Goal: Navigation & Orientation: Understand site structure

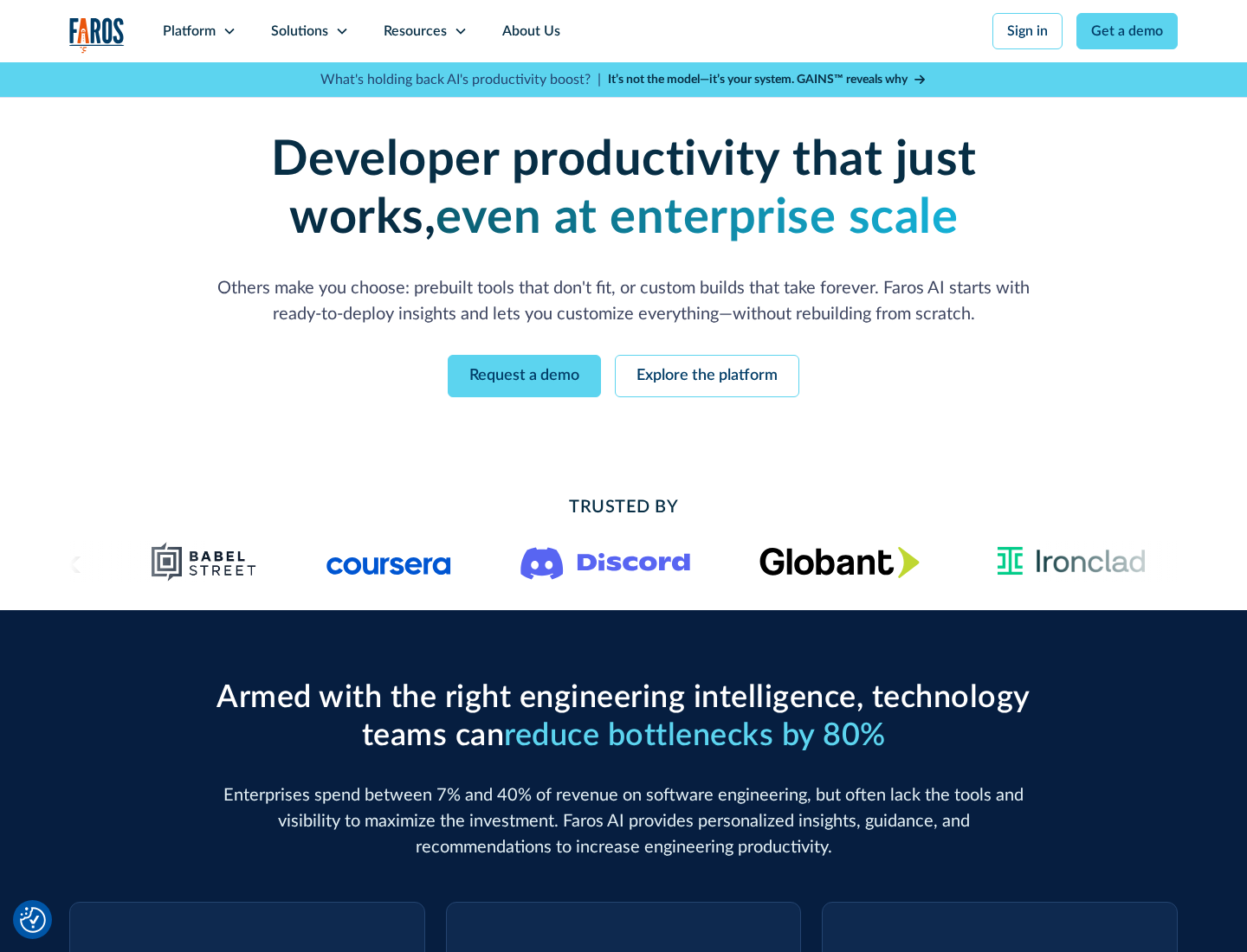
click at [228, 31] on icon at bounding box center [229, 31] width 14 height 14
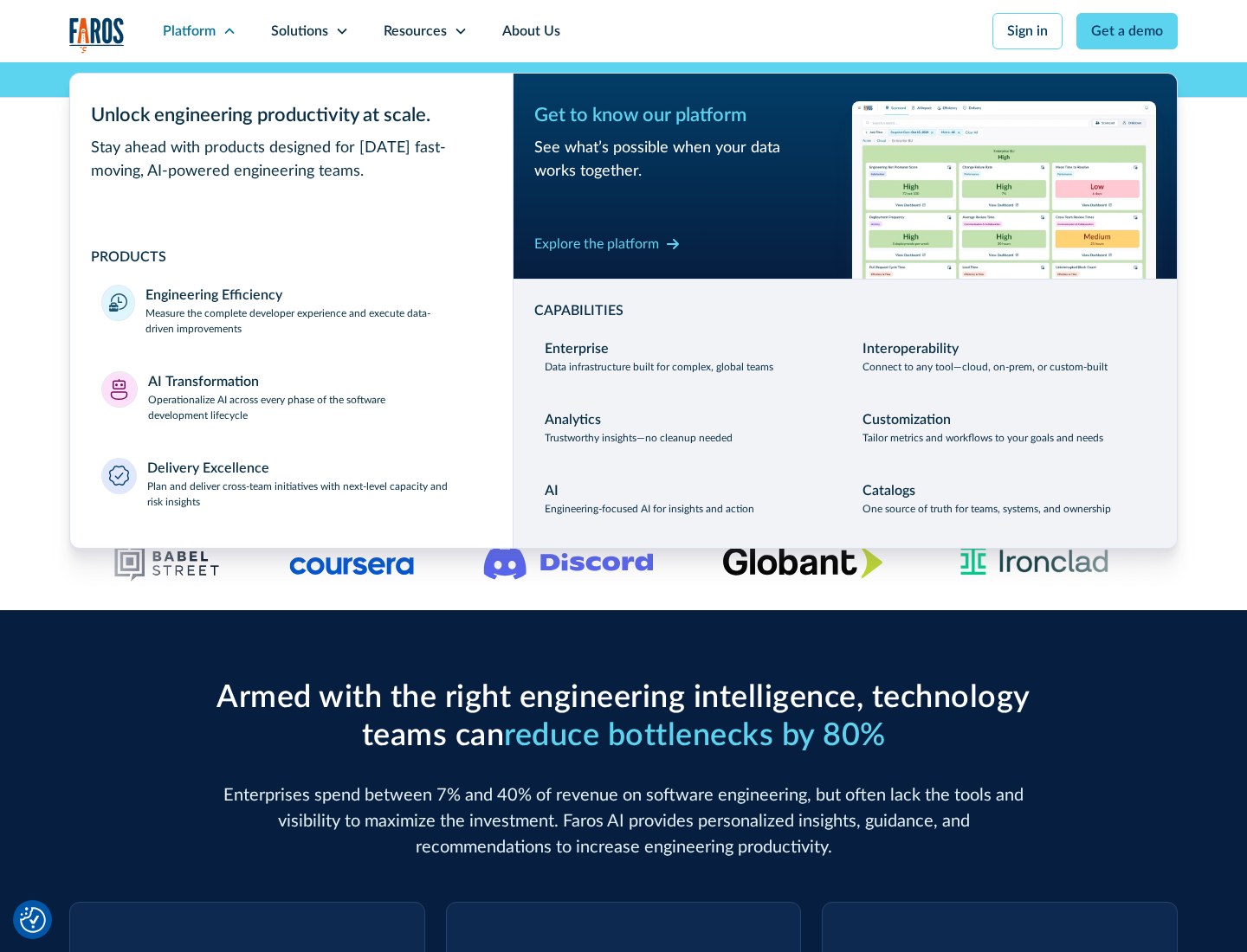
click at [313, 321] on p "Measure the complete developer experience and execute data-driven improvements" at bounding box center [313, 321] width 336 height 31
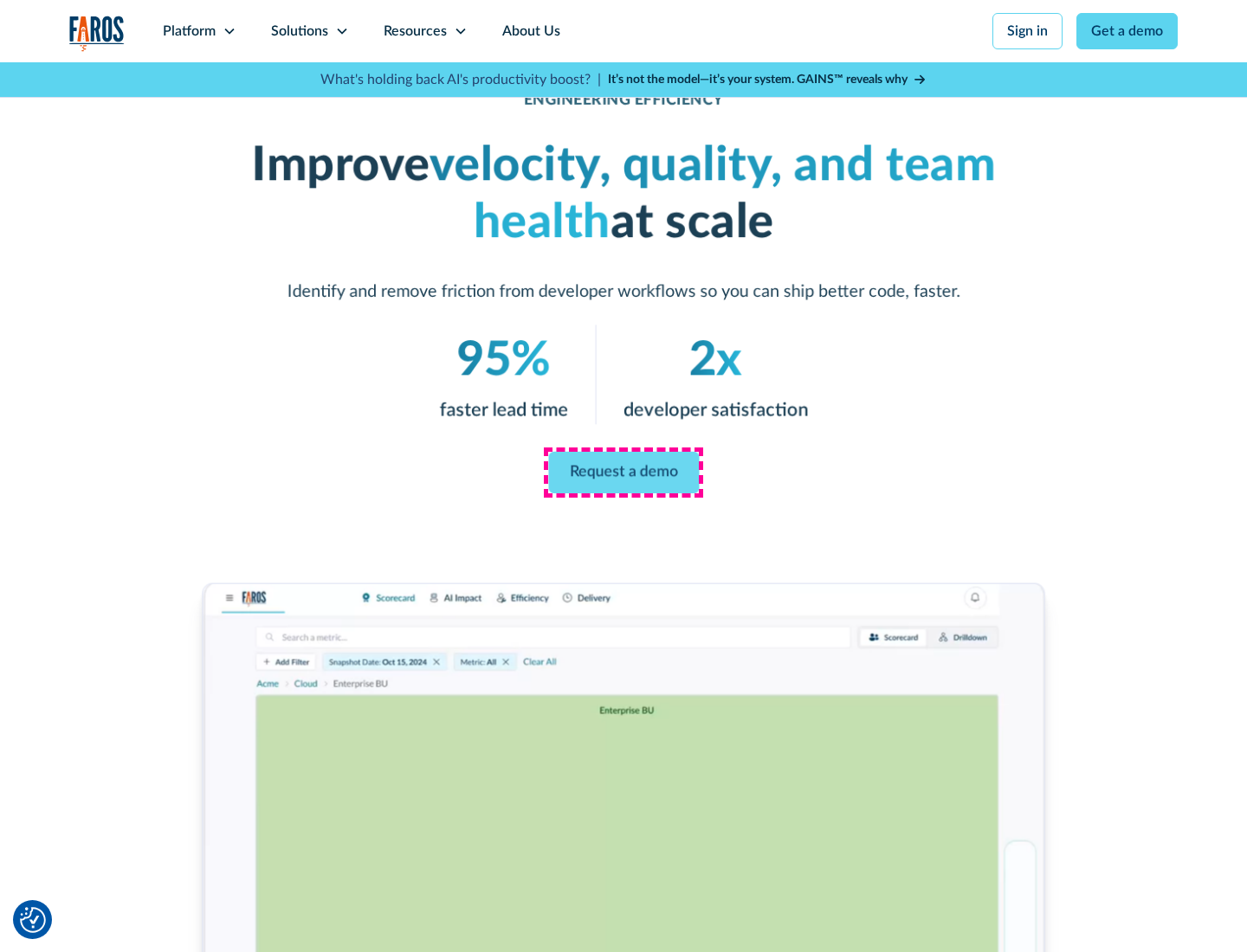
click at [624, 473] on link "Request a demo" at bounding box center [624, 473] width 151 height 42
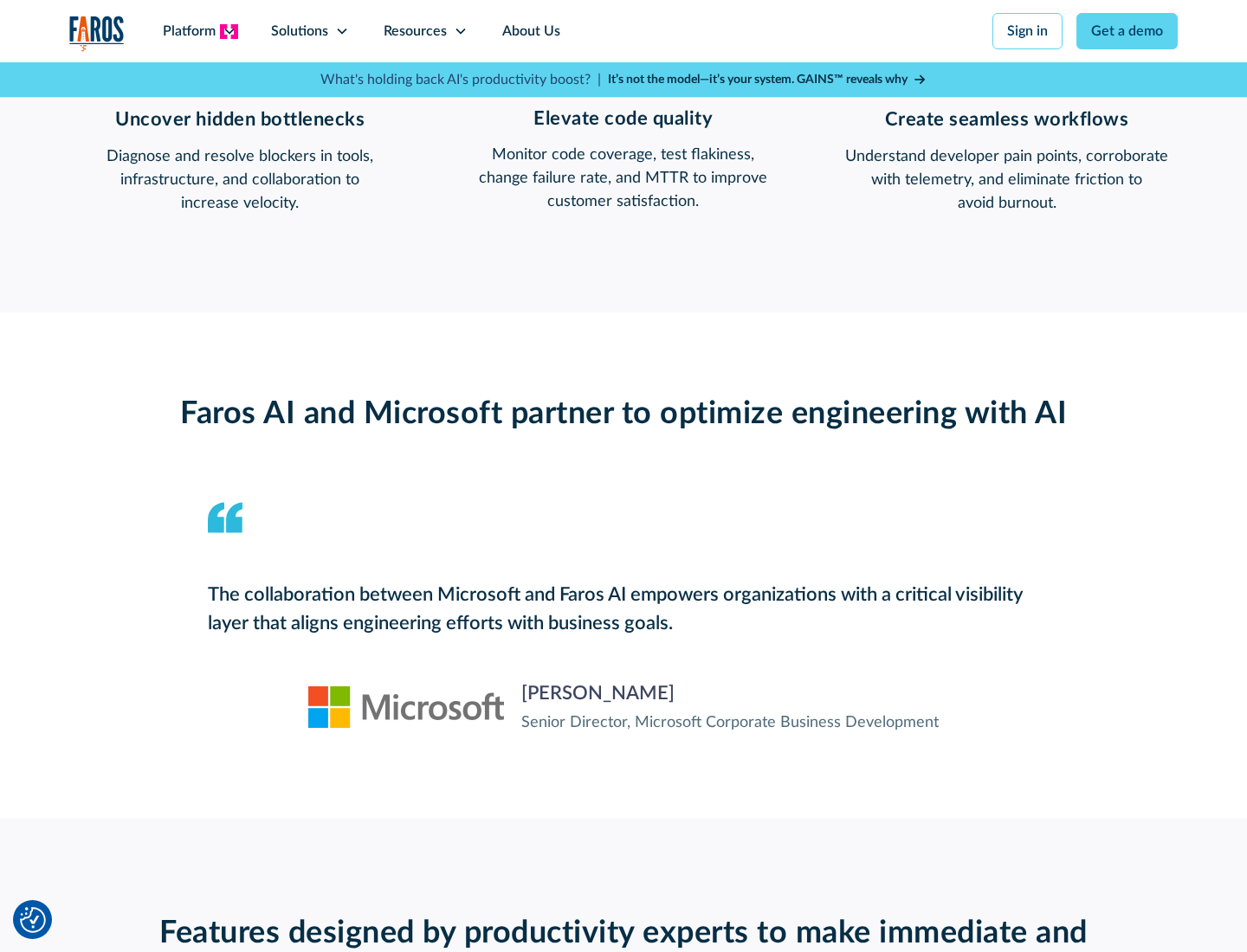
click at [228, 31] on icon at bounding box center [229, 31] width 14 height 14
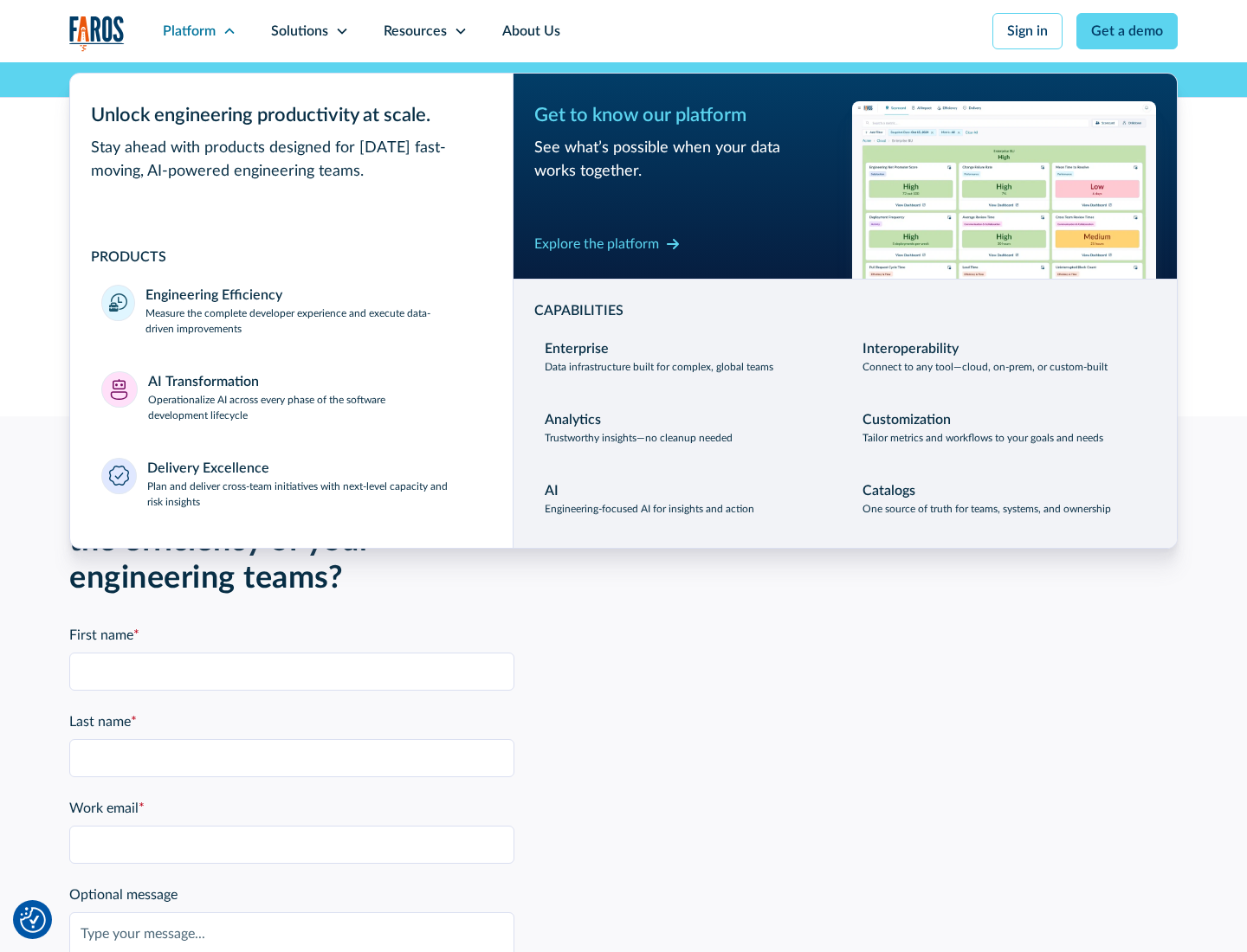
scroll to position [3799, 0]
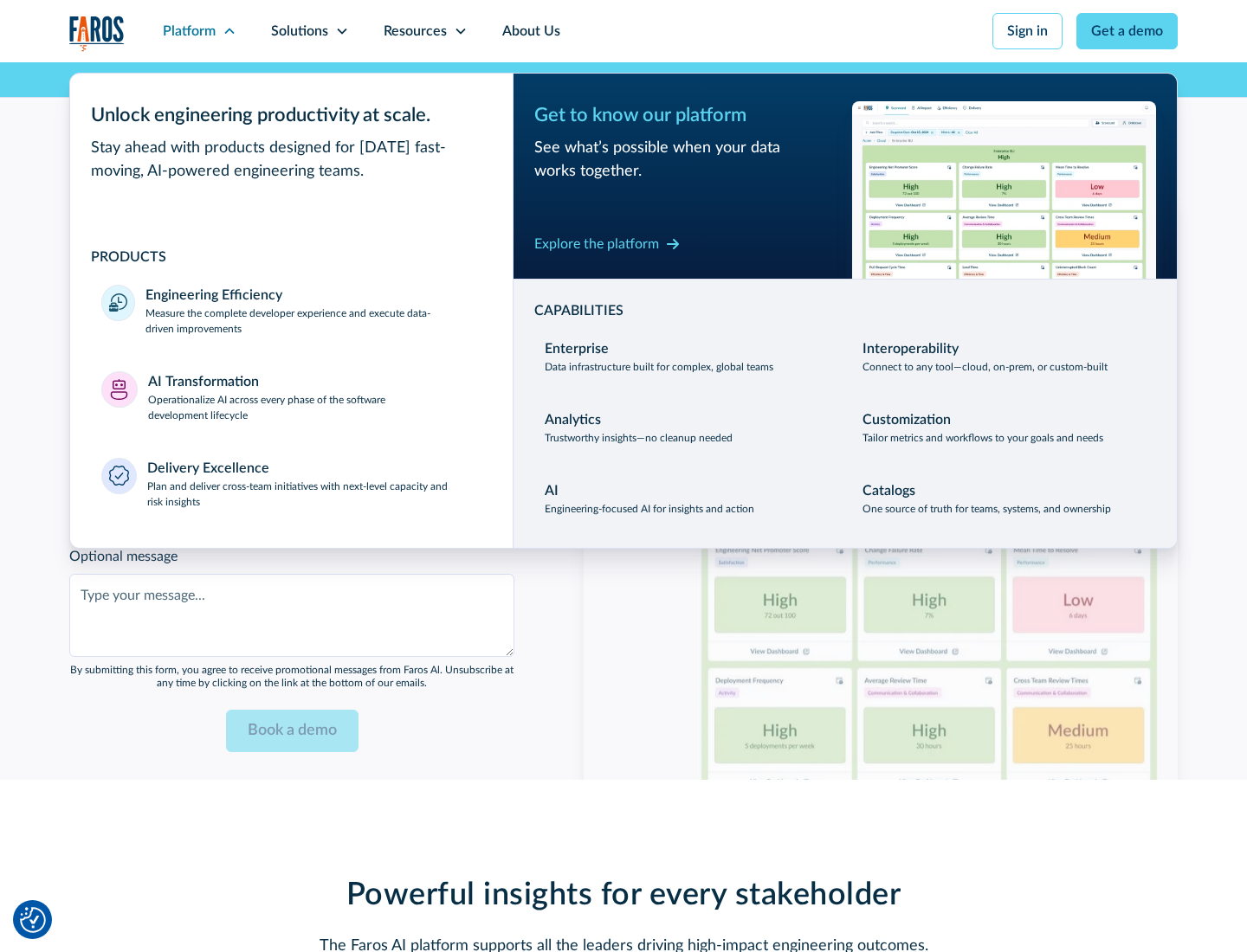
click at [314, 396] on p "Operationalize AI across every phase of the software development lifecycle" at bounding box center [315, 408] width 334 height 31
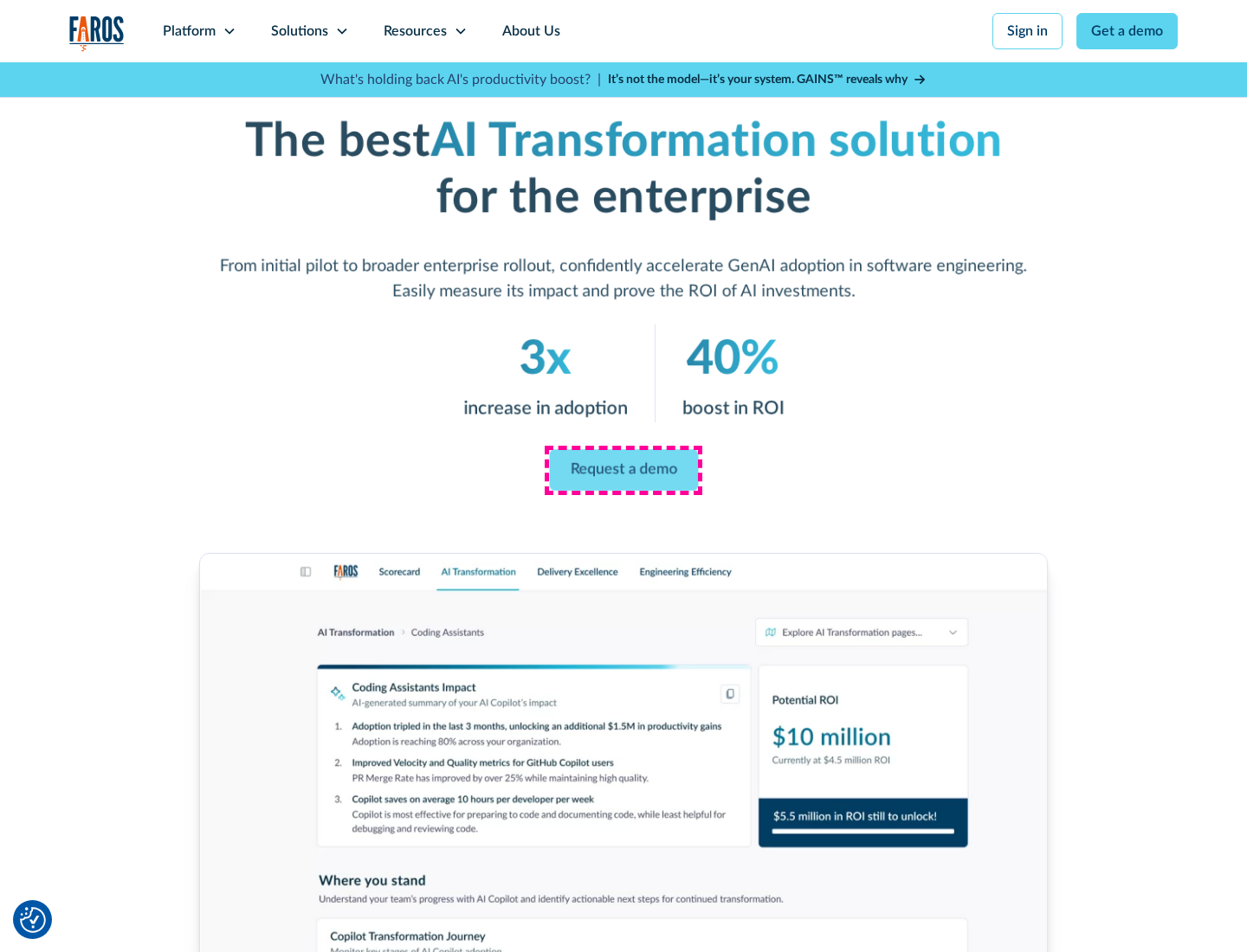
click at [624, 470] on link "Request a demo" at bounding box center [624, 471] width 149 height 42
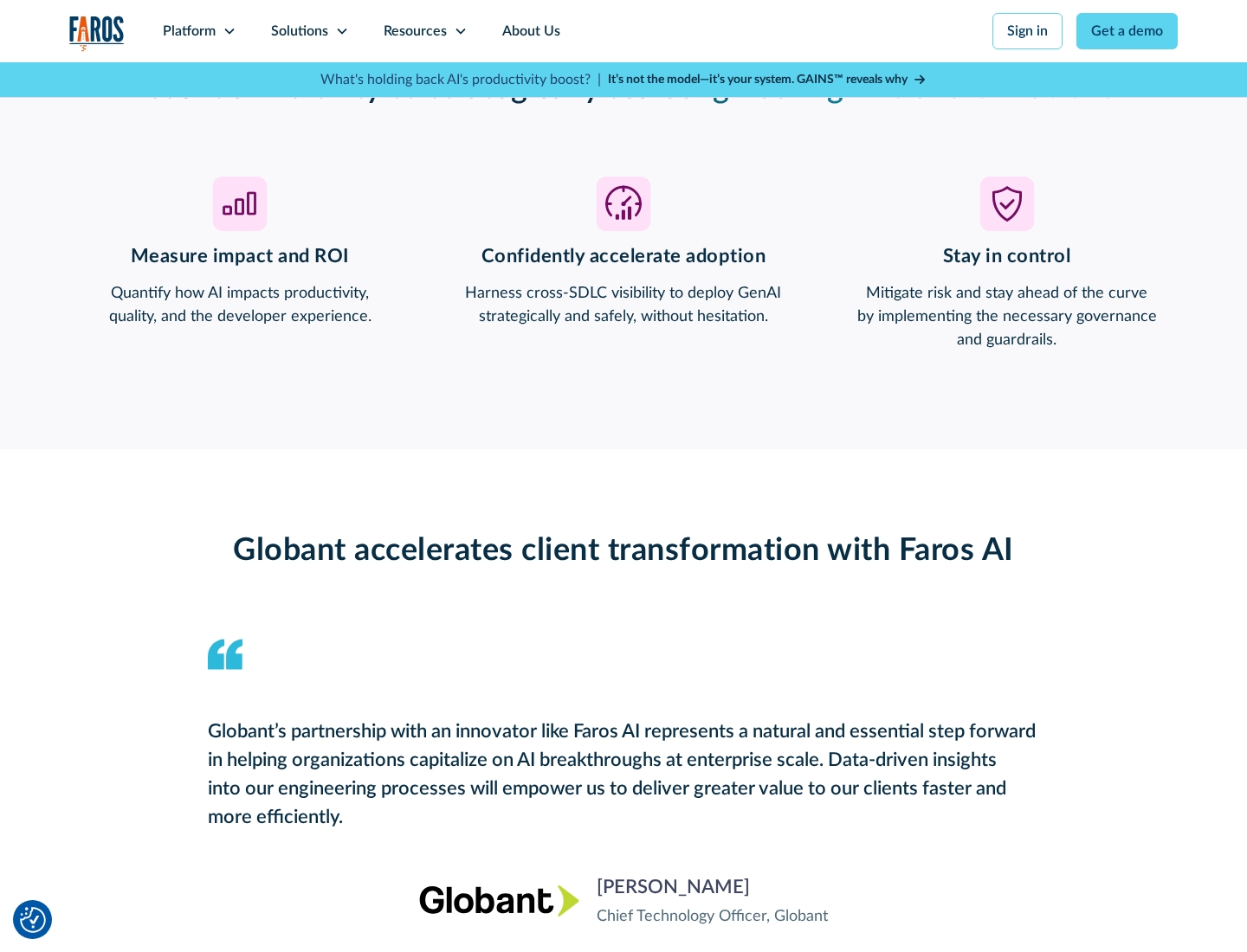
click at [199, 31] on div "Platform" at bounding box center [190, 31] width 53 height 21
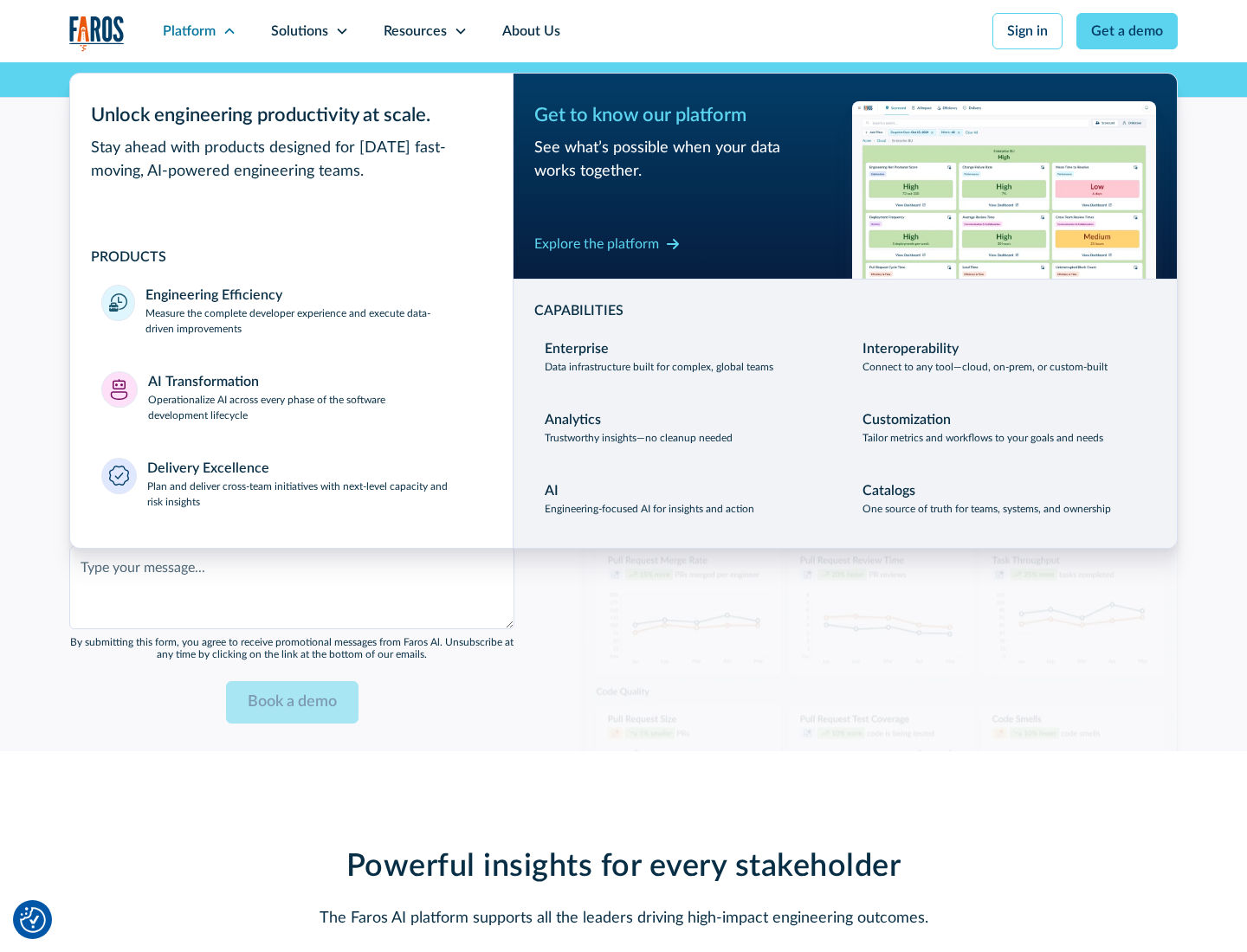
click at [597, 243] on div "Explore the platform" at bounding box center [597, 244] width 125 height 21
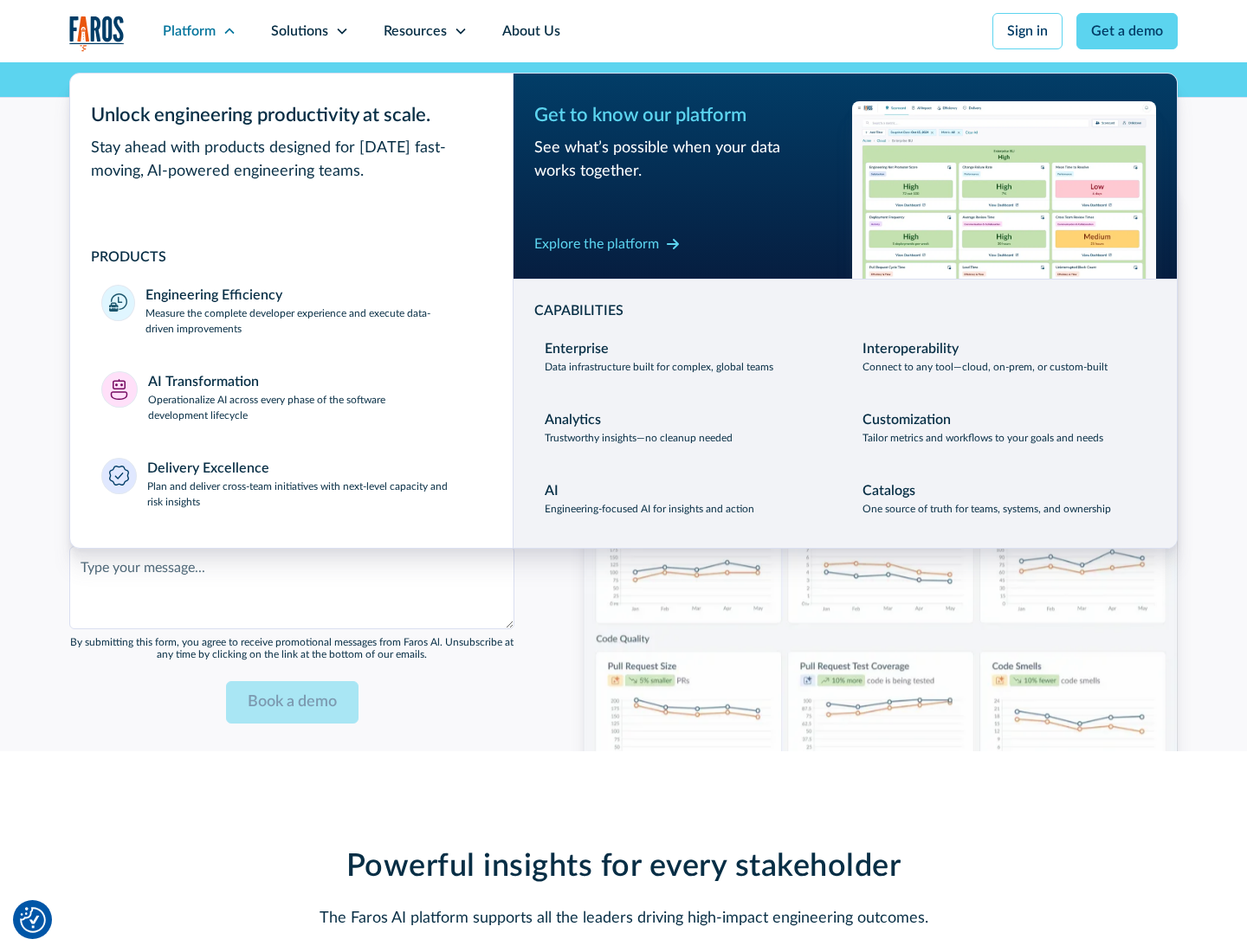
scroll to position [4214, 0]
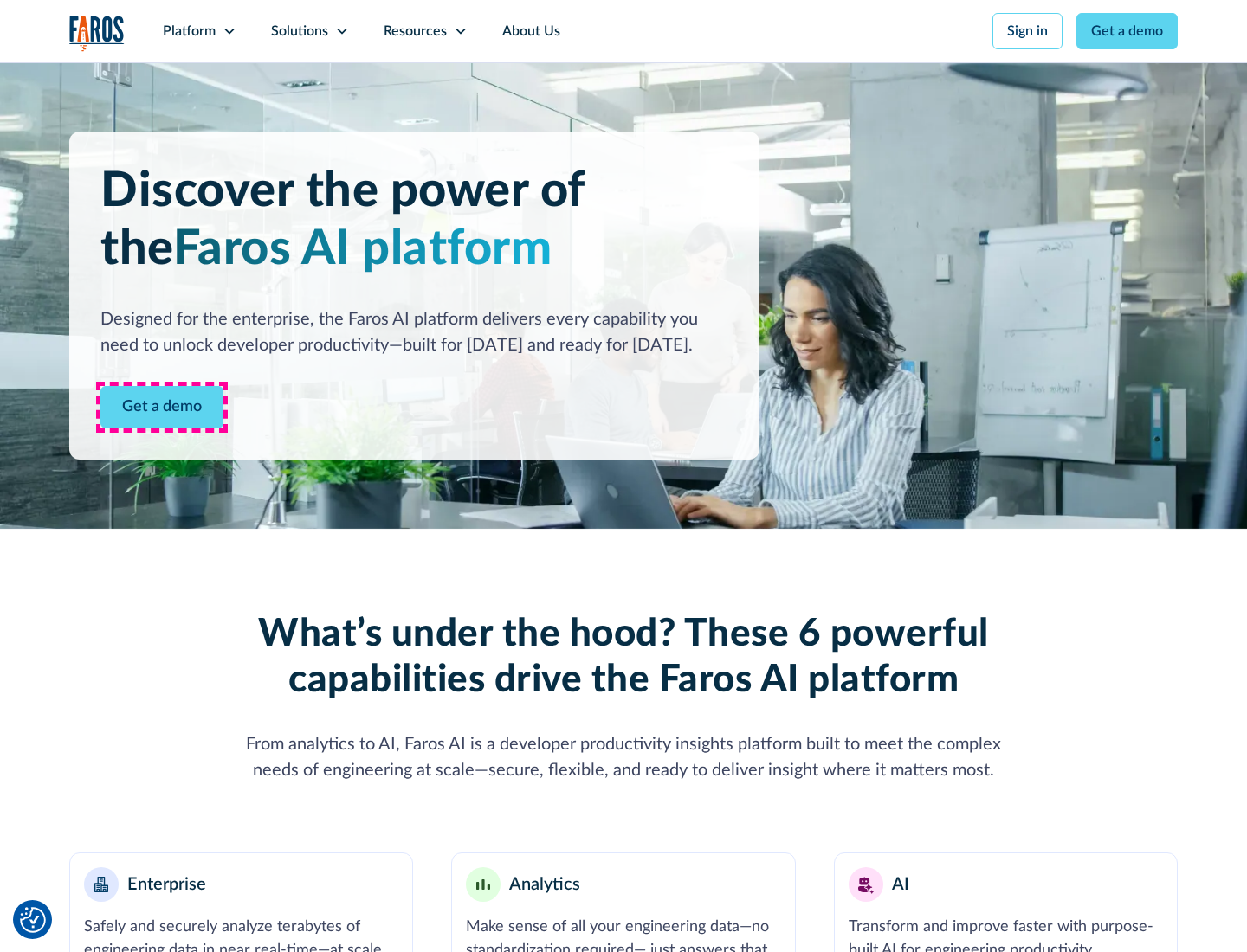
click at [162, 407] on link "Get a demo" at bounding box center [161, 407] width 123 height 42
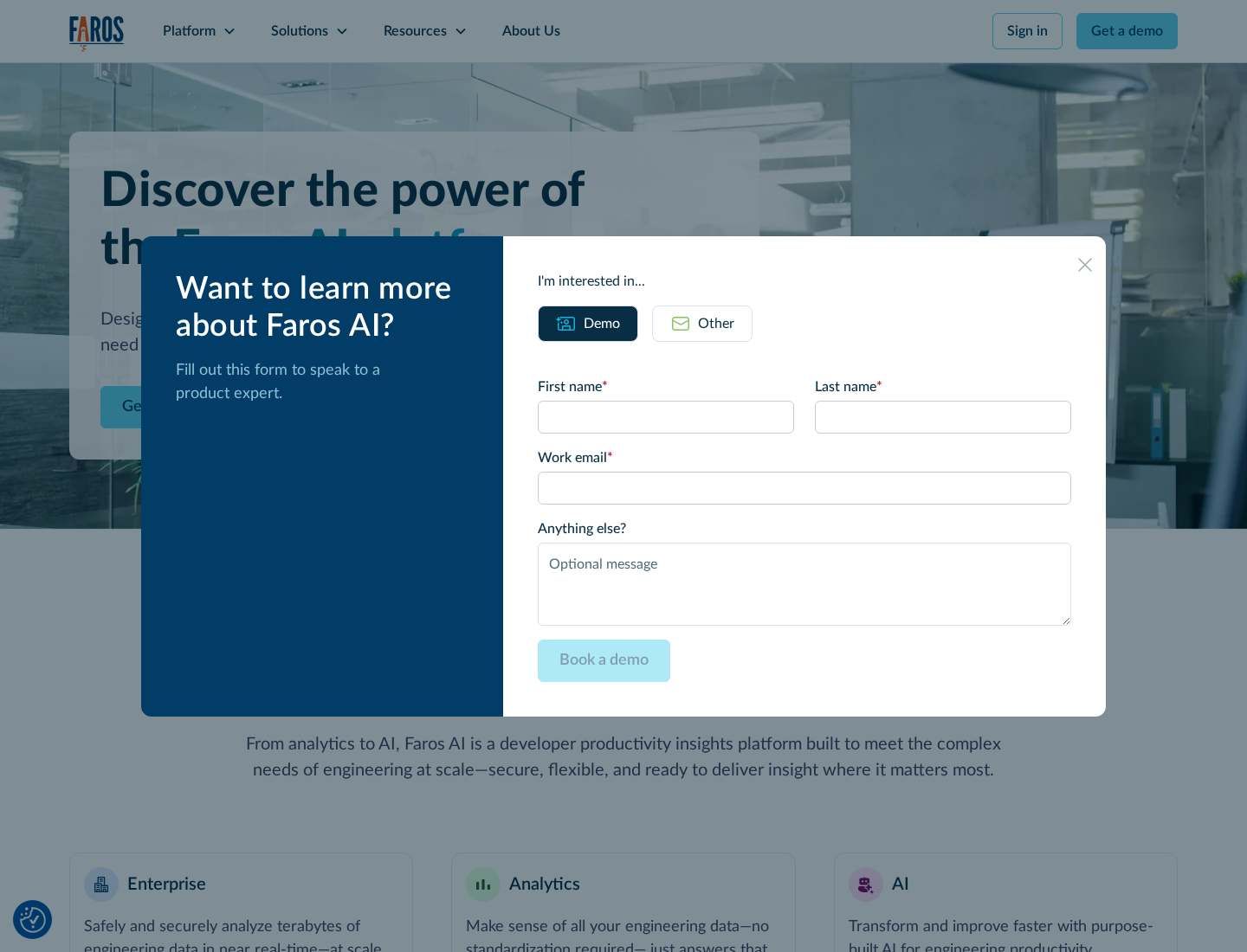
click at [716, 323] on div "Other" at bounding box center [716, 324] width 37 height 21
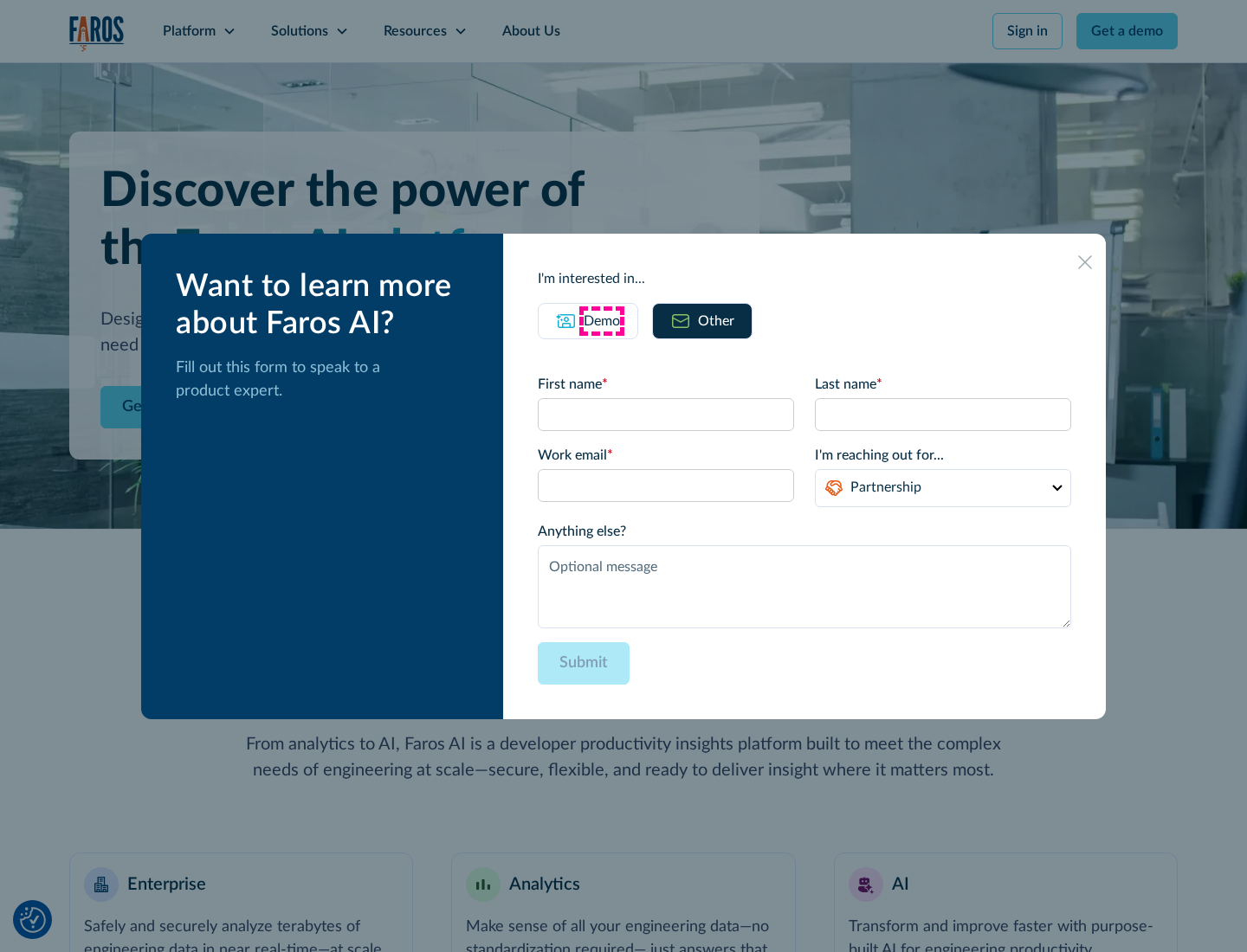
click at [602, 321] on div "Demo" at bounding box center [602, 321] width 37 height 21
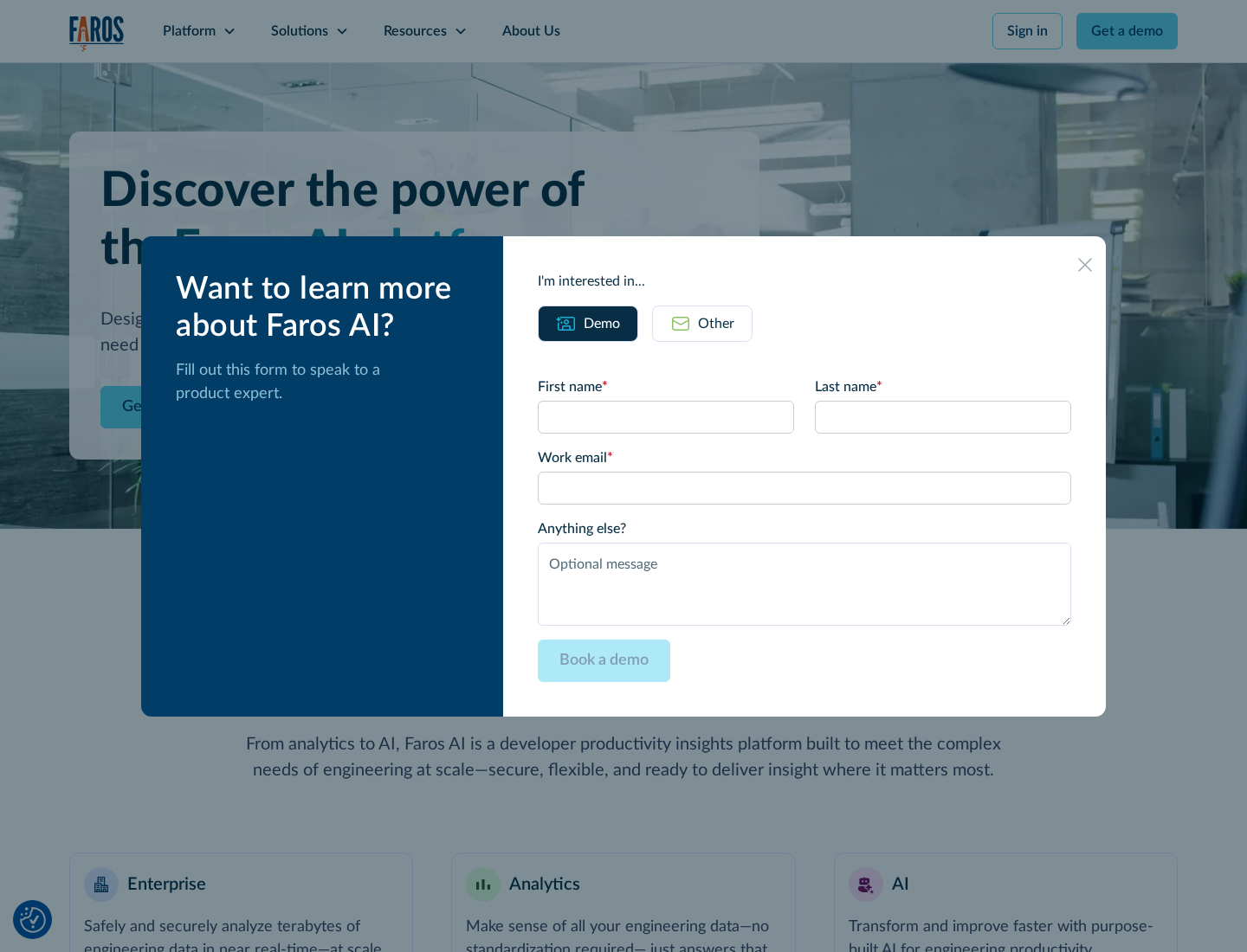
click at [1086, 264] on icon at bounding box center [1085, 264] width 14 height 14
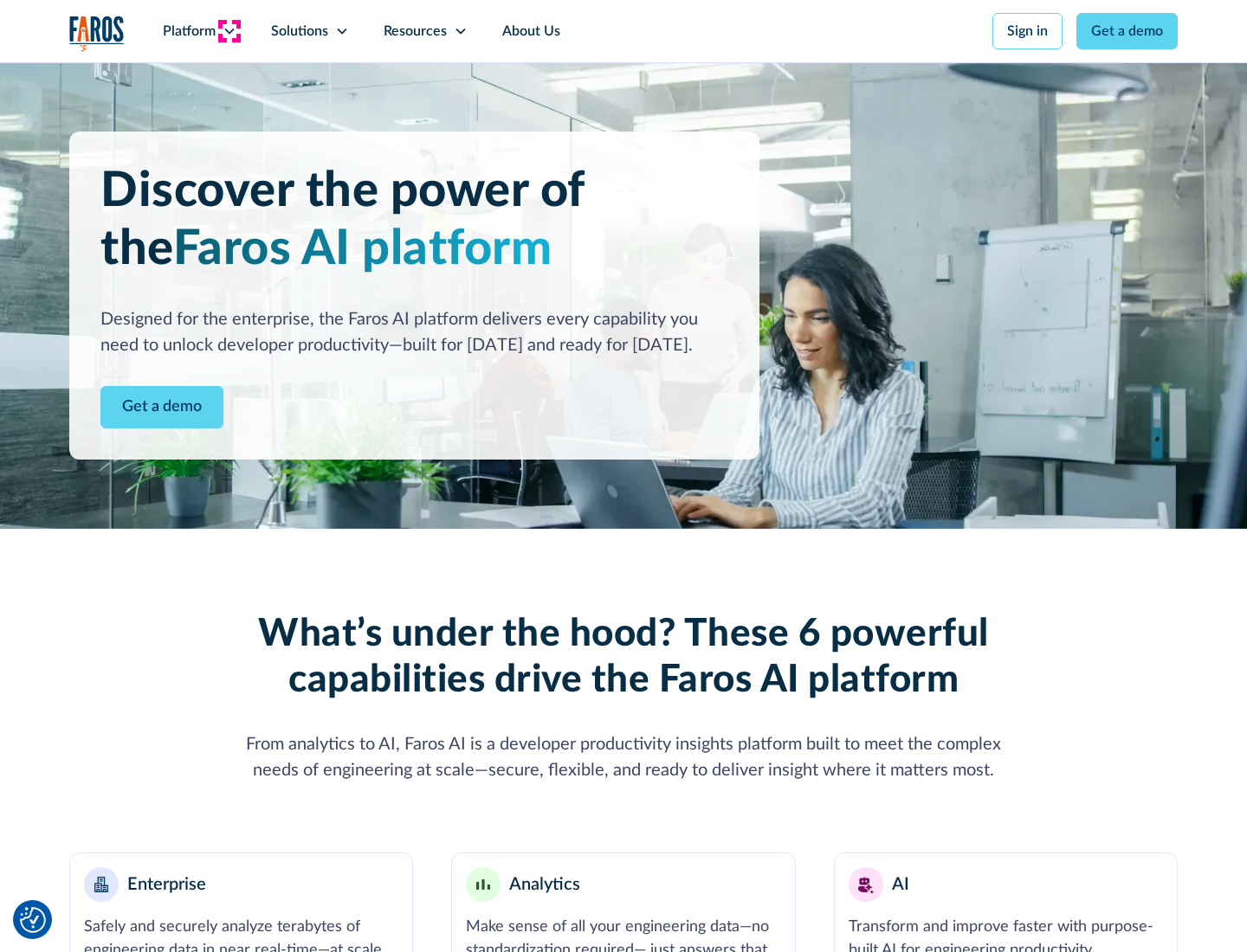
click at [228, 31] on icon at bounding box center [229, 31] width 14 height 14
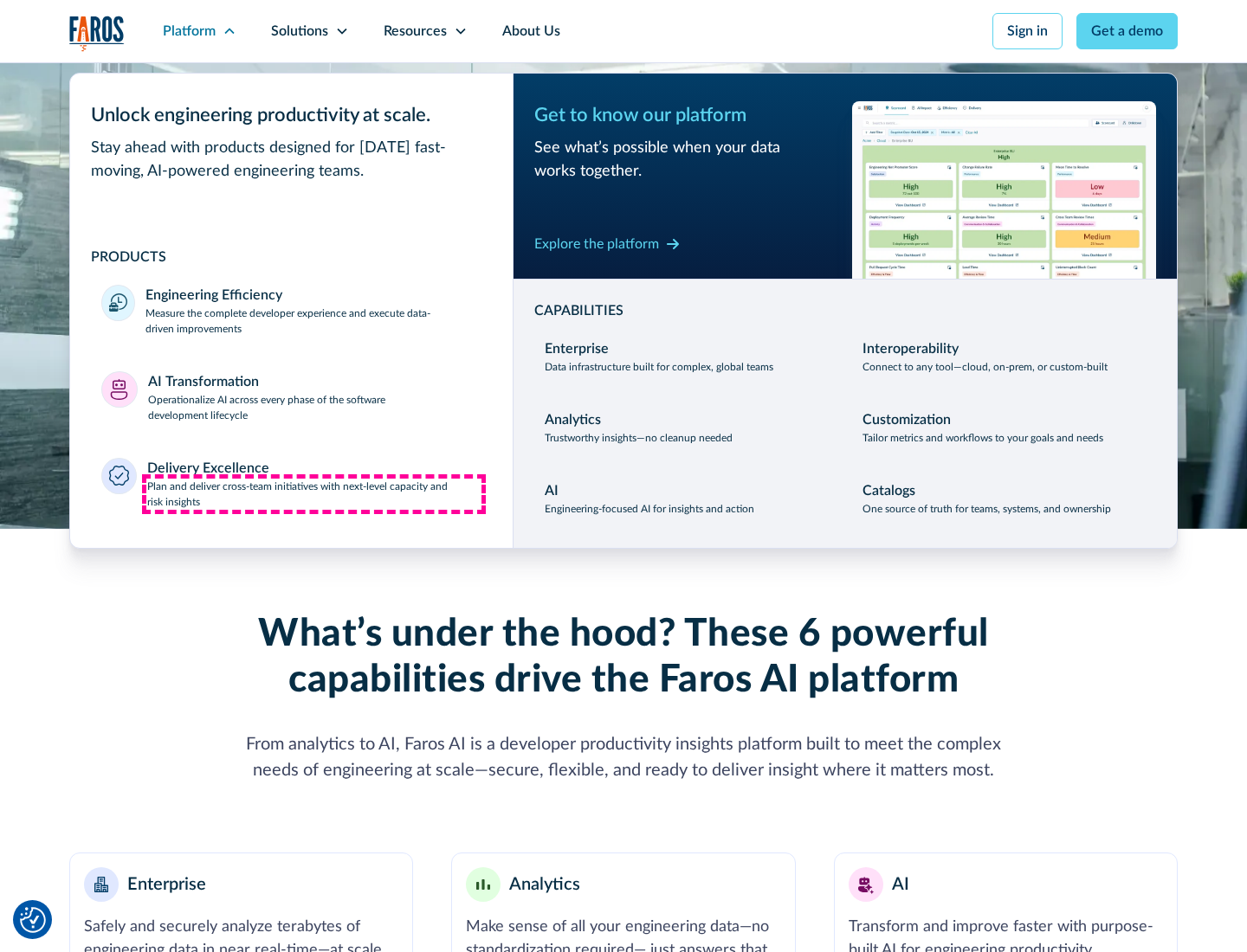
click at [313, 493] on p "Plan and deliver cross-team initiatives with next-level capacity and risk insig…" at bounding box center [314, 493] width 335 height 31
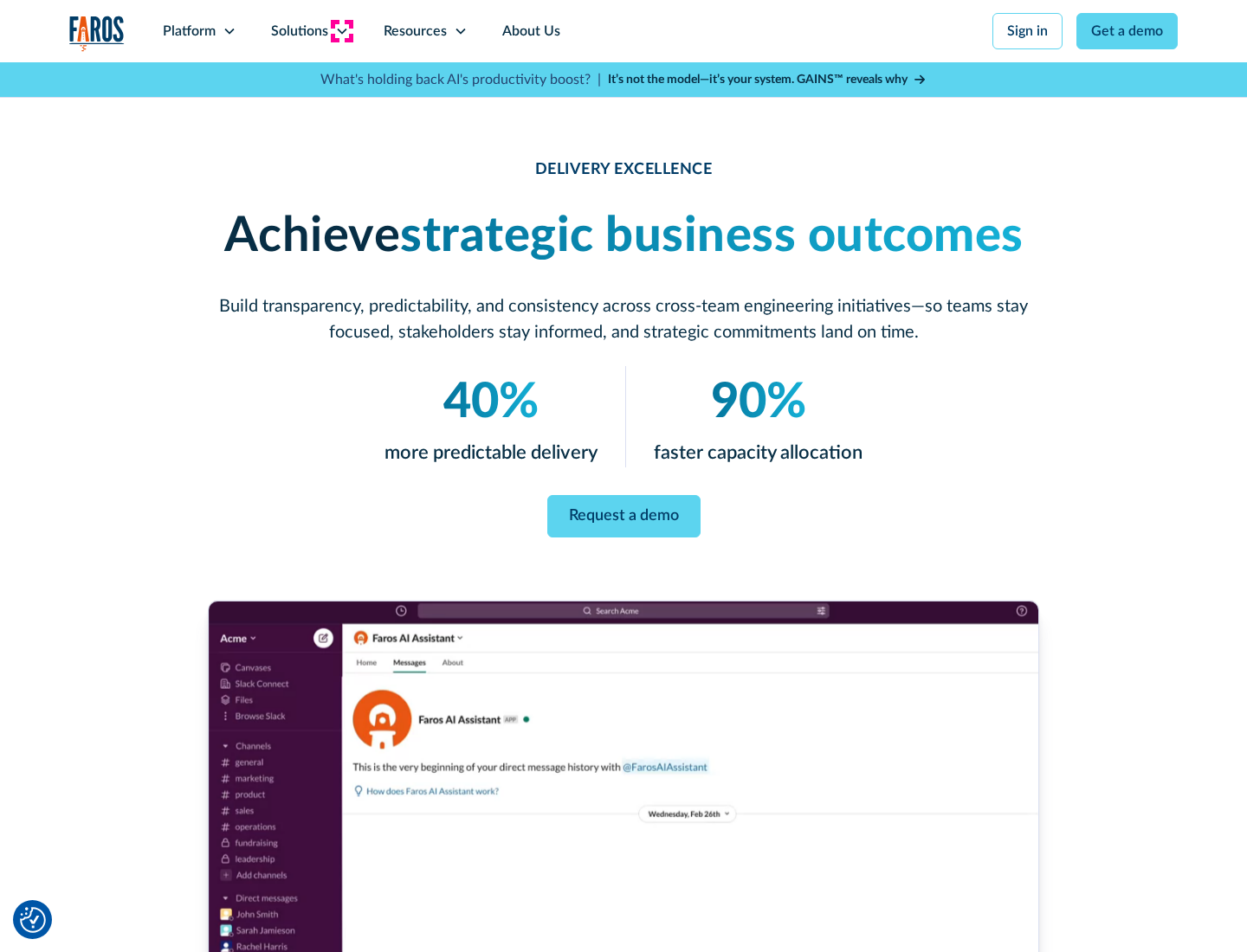
click at [342, 31] on icon at bounding box center [342, 31] width 14 height 14
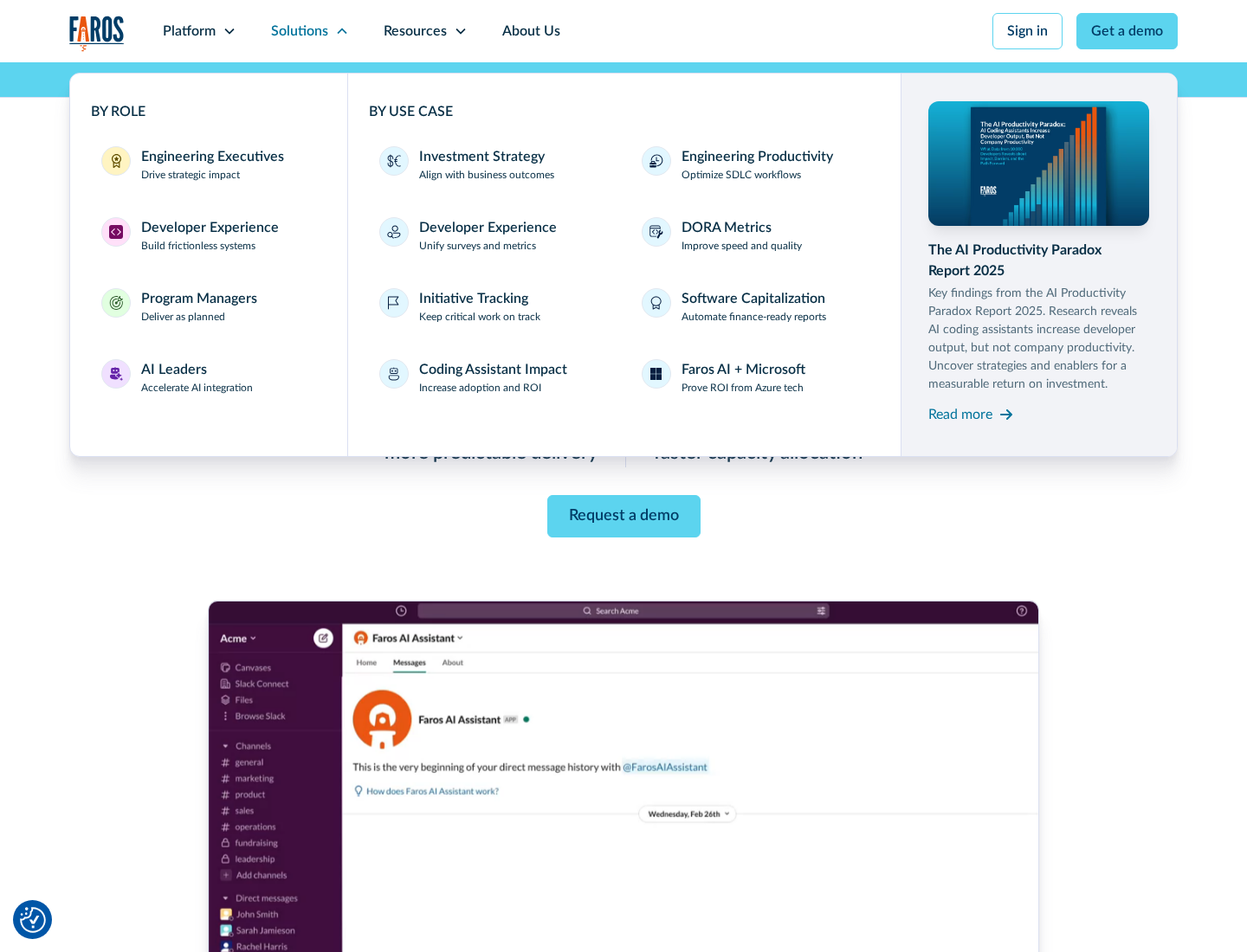
click at [208, 164] on div "Engineering Executives" at bounding box center [212, 157] width 143 height 21
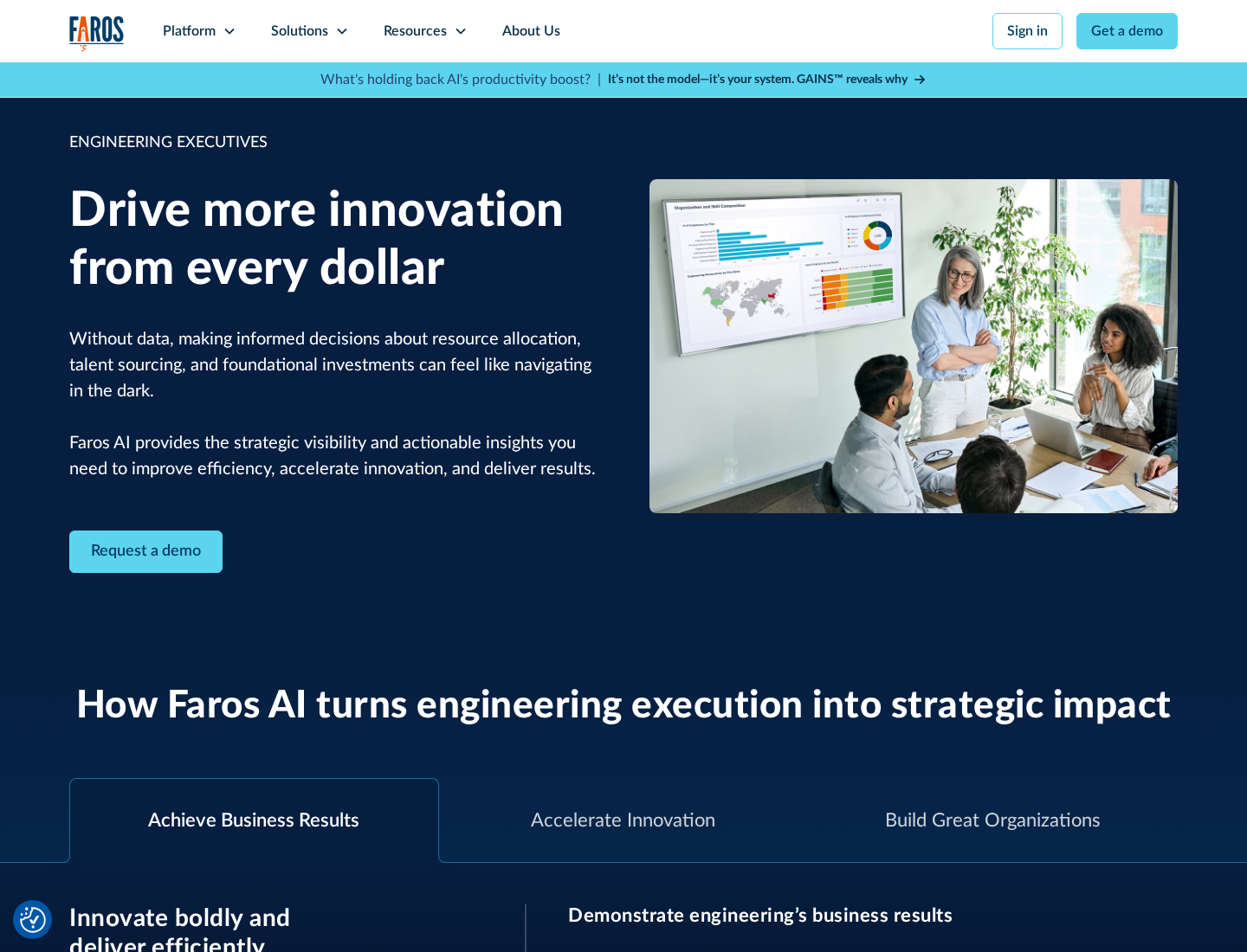
click at [342, 31] on icon at bounding box center [342, 31] width 14 height 14
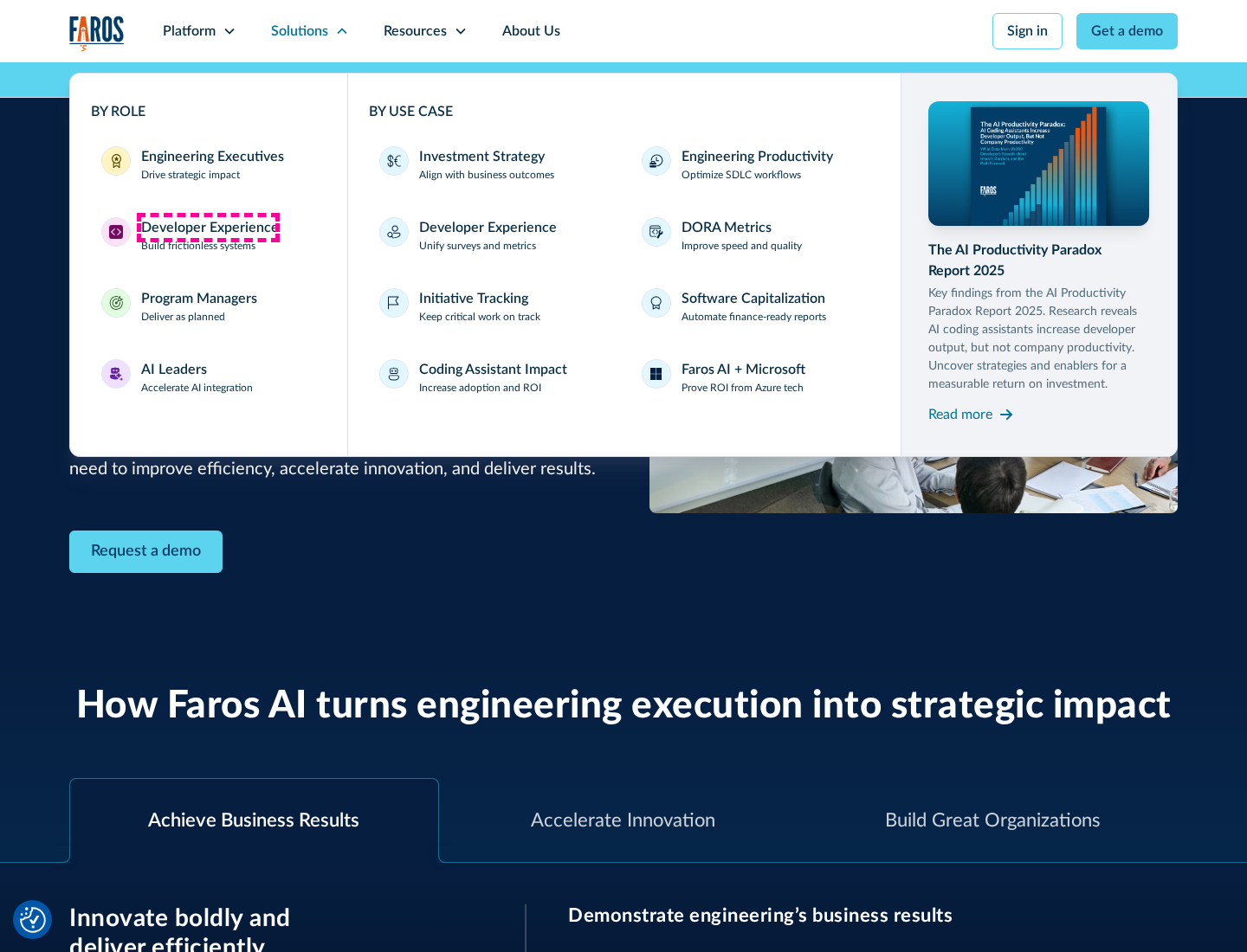
click at [208, 227] on div "Developer Experience" at bounding box center [211, 227] width 138 height 21
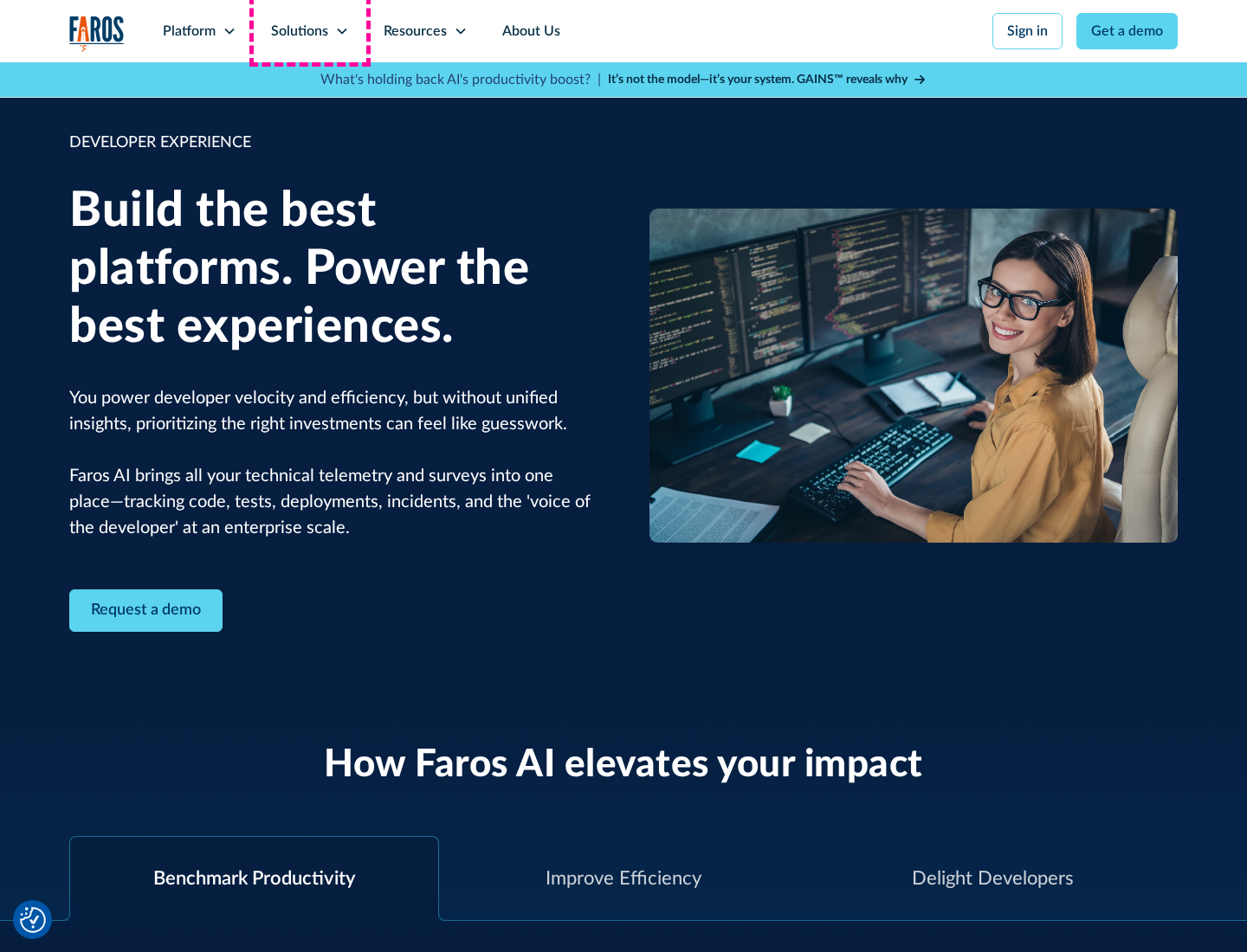
click at [310, 31] on div "Solutions" at bounding box center [299, 31] width 58 height 21
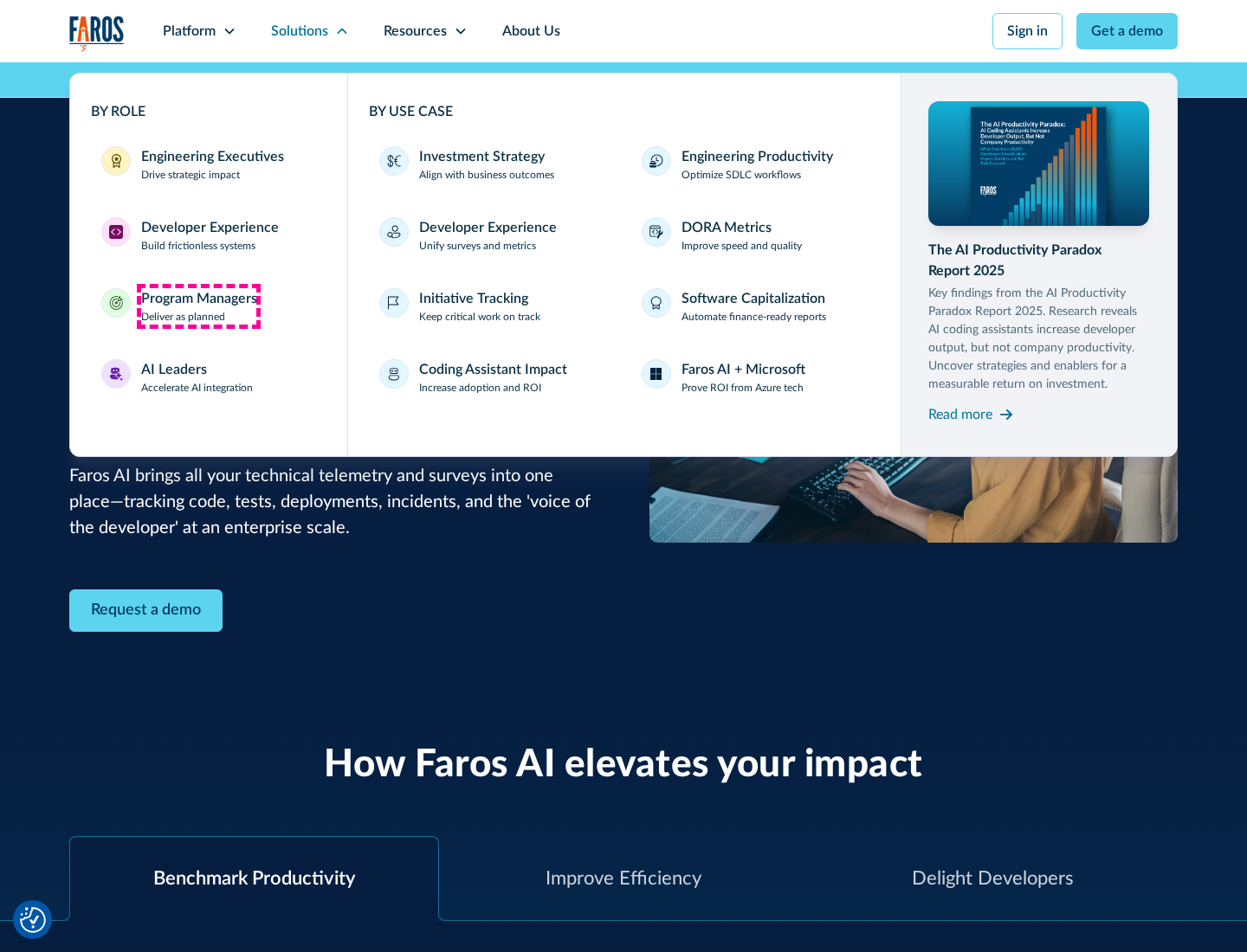
click at [198, 307] on div "Program Managers" at bounding box center [199, 299] width 116 height 21
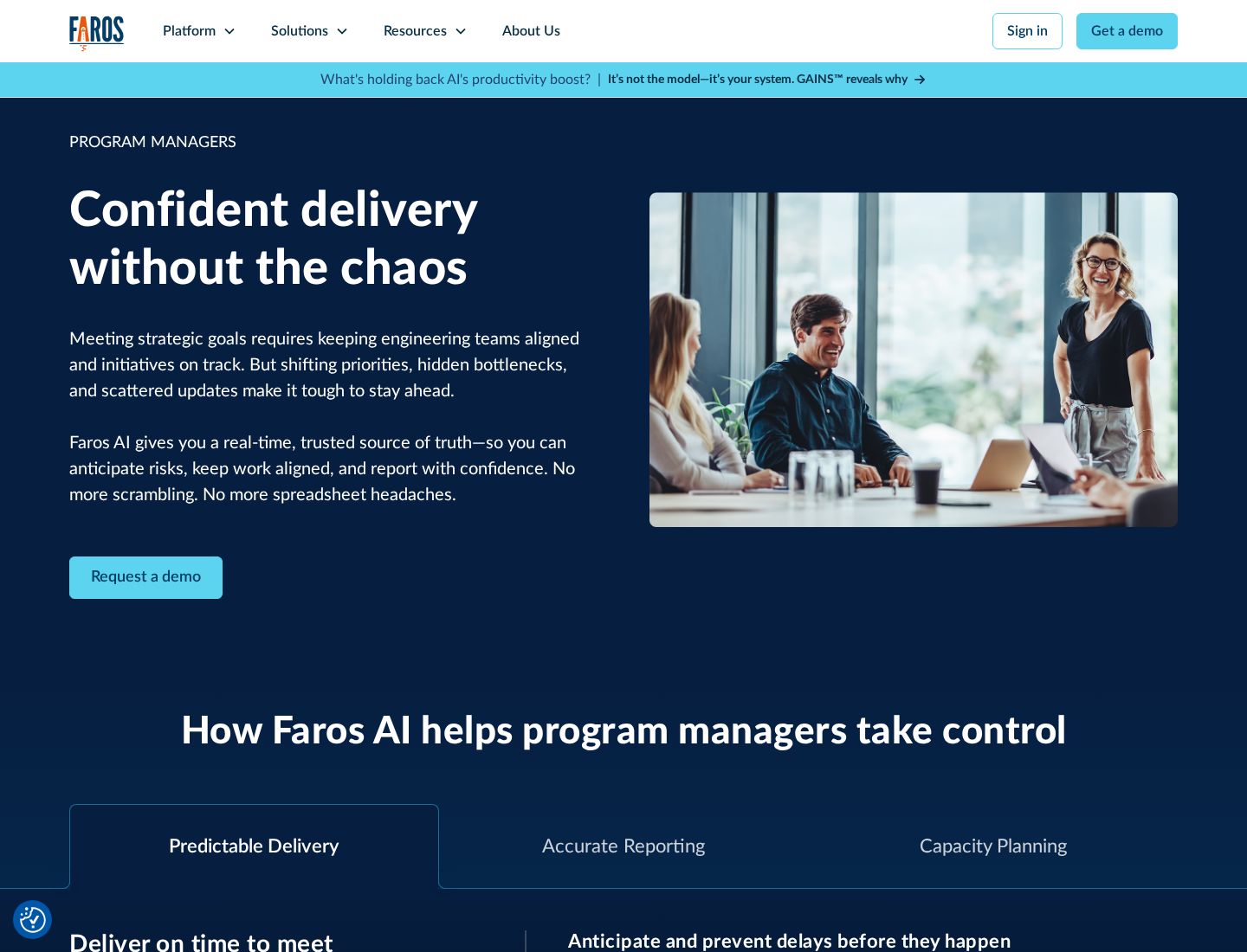
click at [342, 31] on icon at bounding box center [342, 31] width 14 height 14
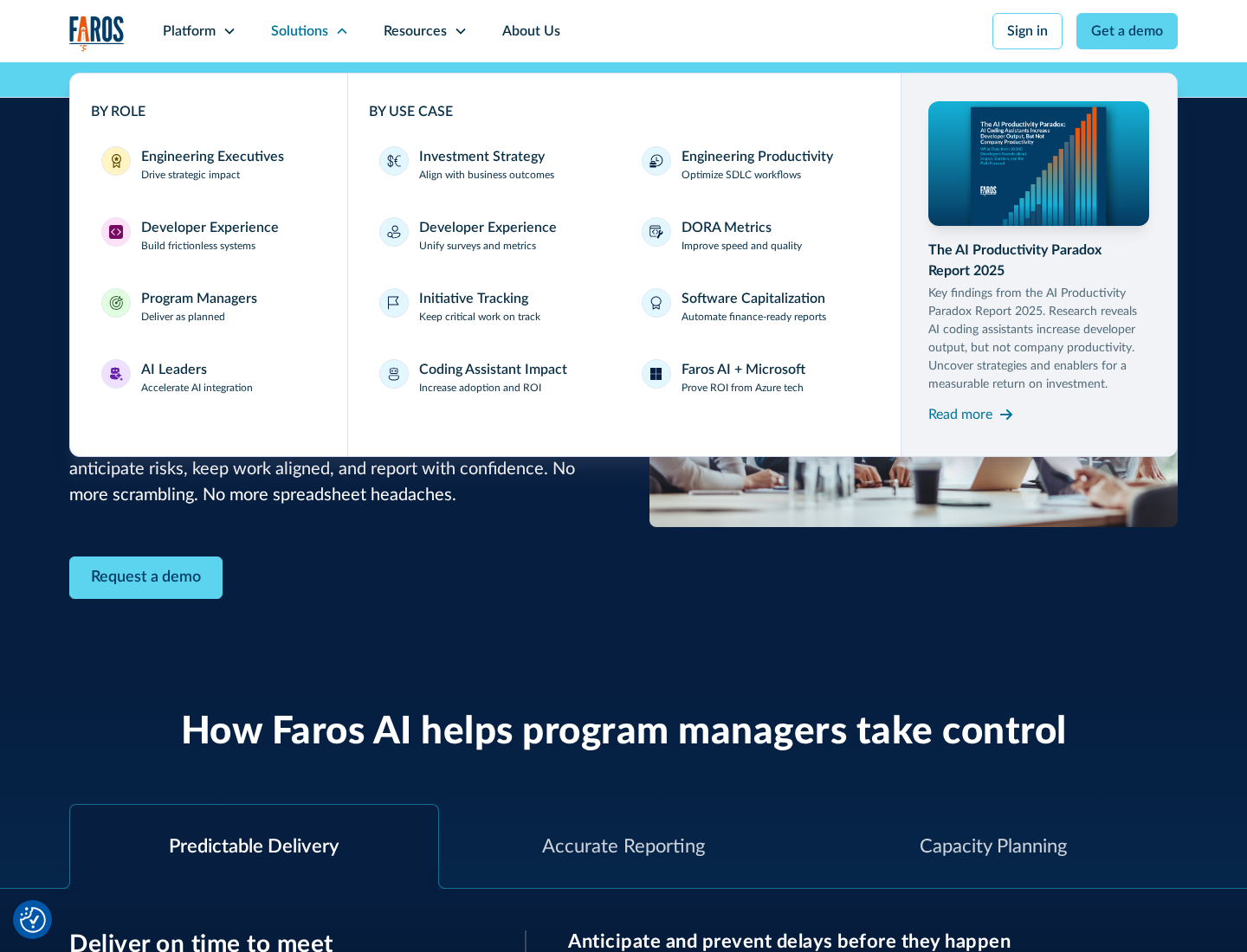
click at [197, 377] on div "AI Leaders" at bounding box center [175, 370] width 66 height 21
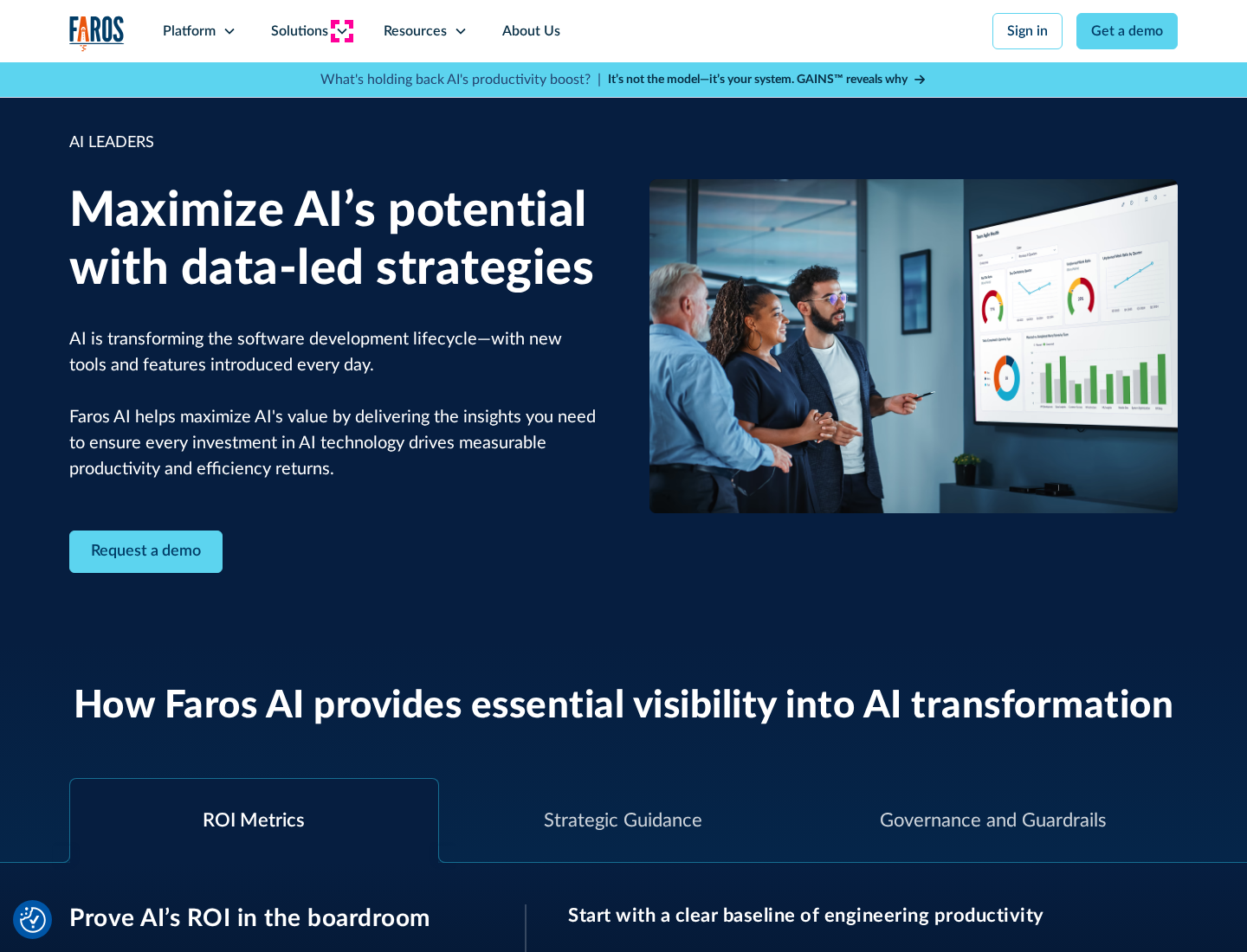
click at [342, 31] on icon at bounding box center [342, 31] width 14 height 14
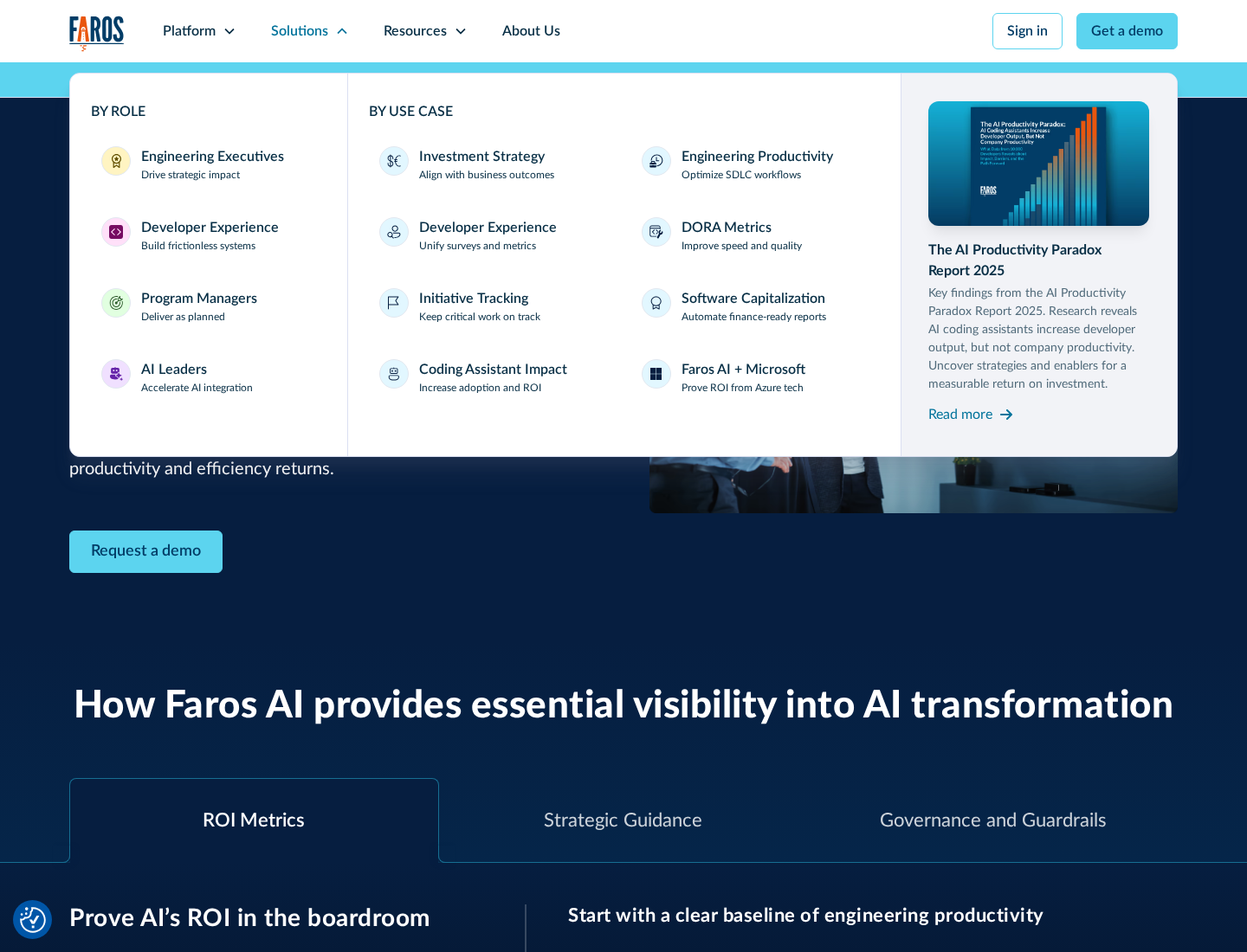
click at [480, 157] on div "Investment Strategy" at bounding box center [481, 157] width 126 height 21
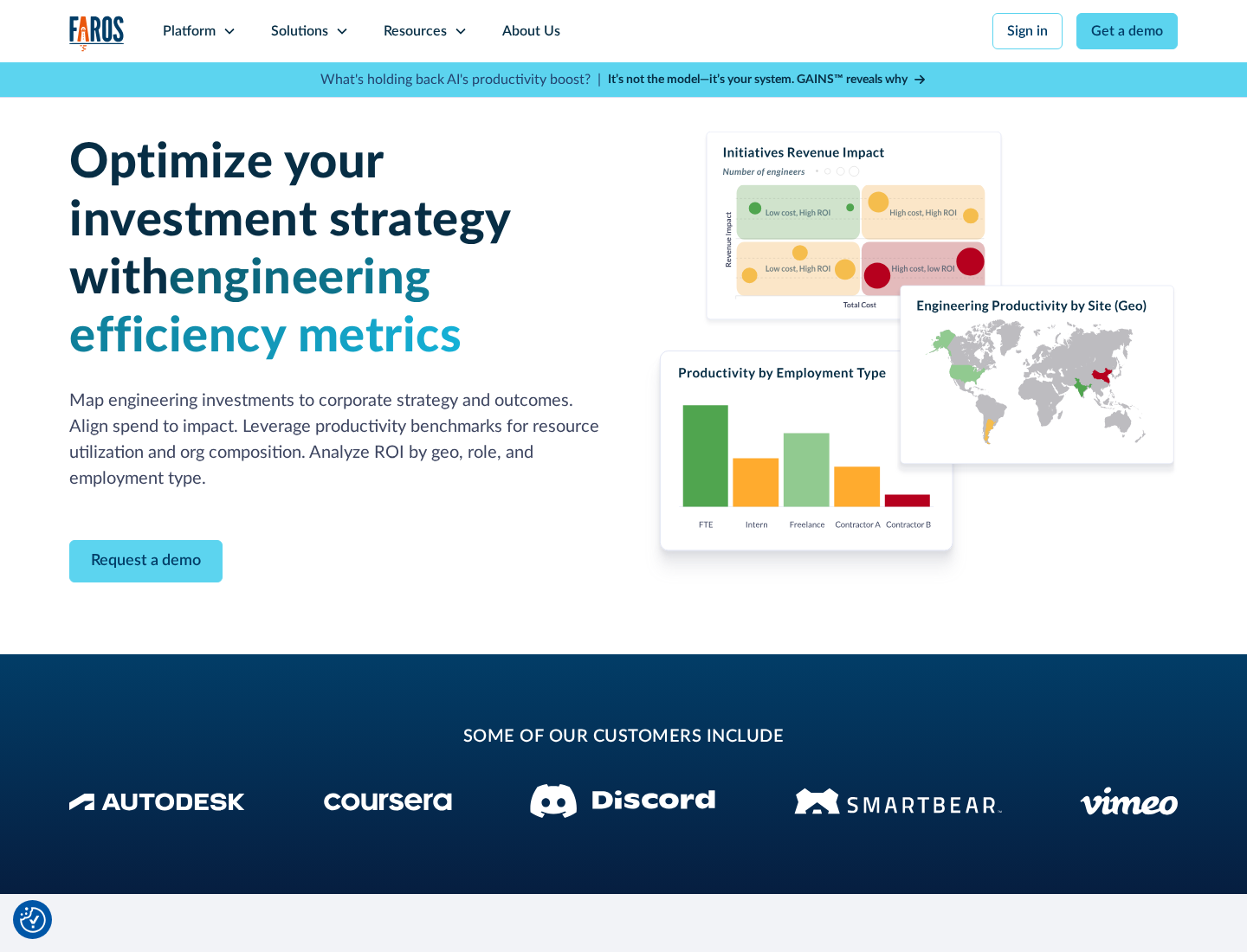
click at [342, 31] on icon at bounding box center [342, 31] width 14 height 14
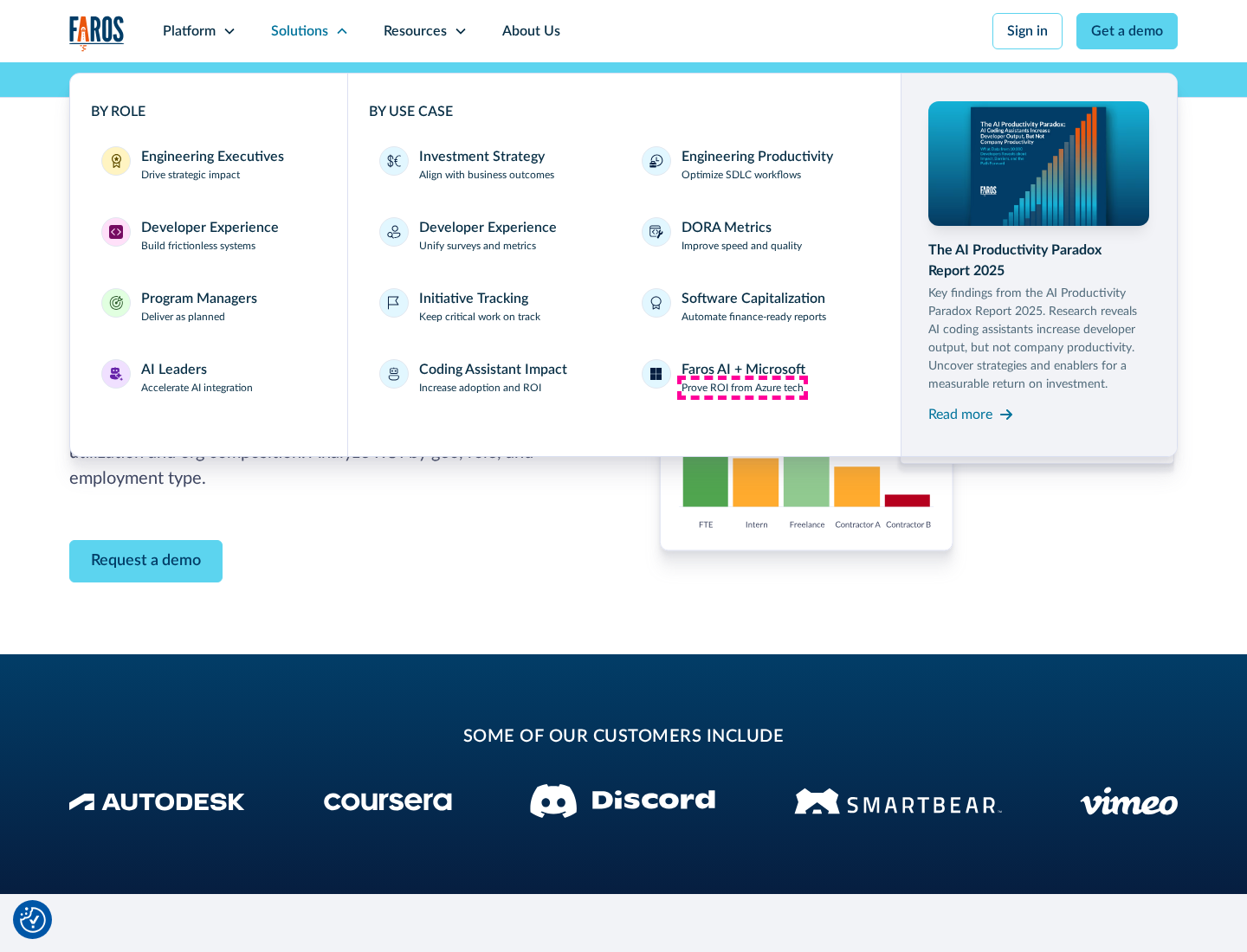
click at [742, 388] on p "Prove ROI from Azure tech" at bounding box center [742, 388] width 122 height 16
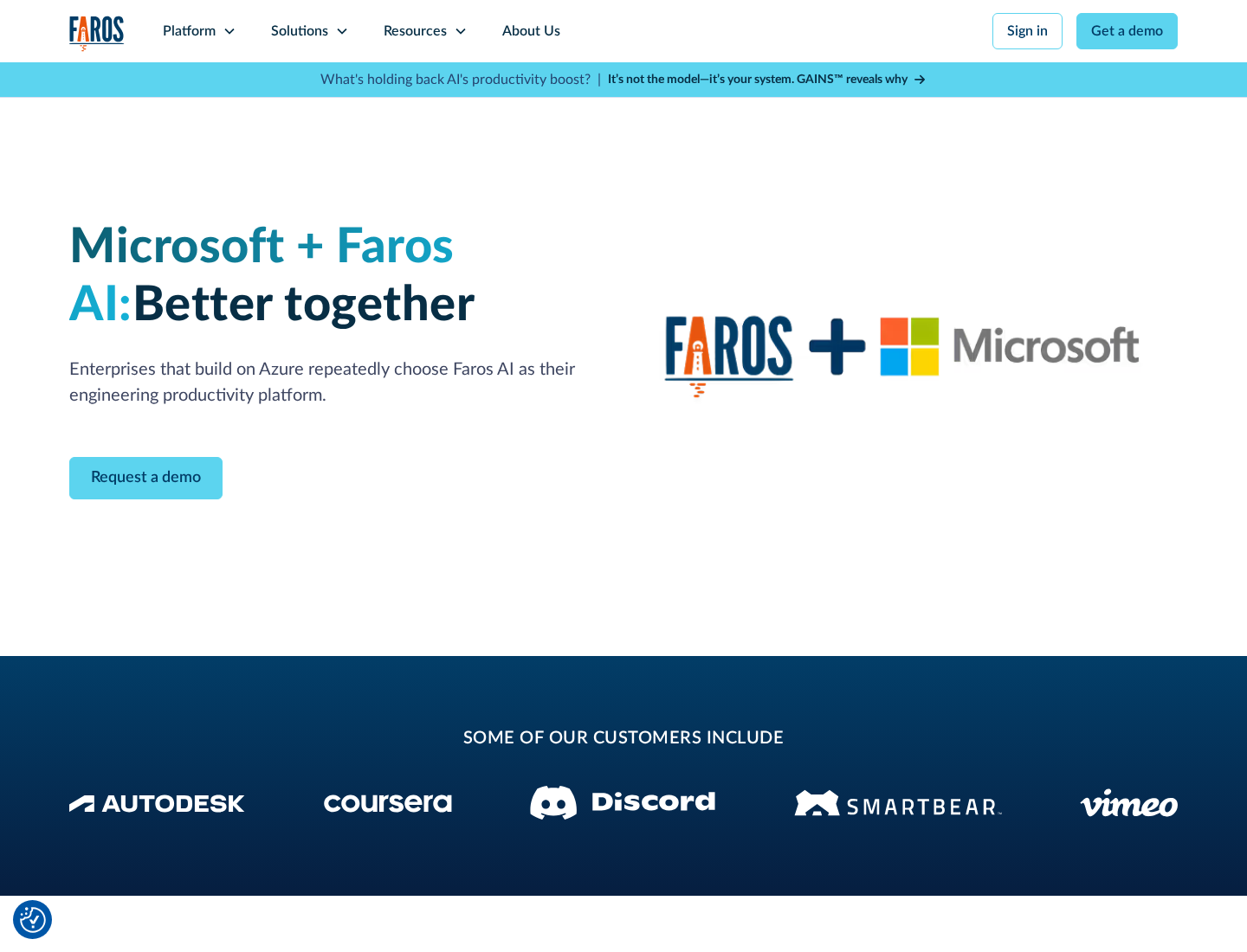
click at [342, 31] on icon at bounding box center [342, 31] width 14 height 14
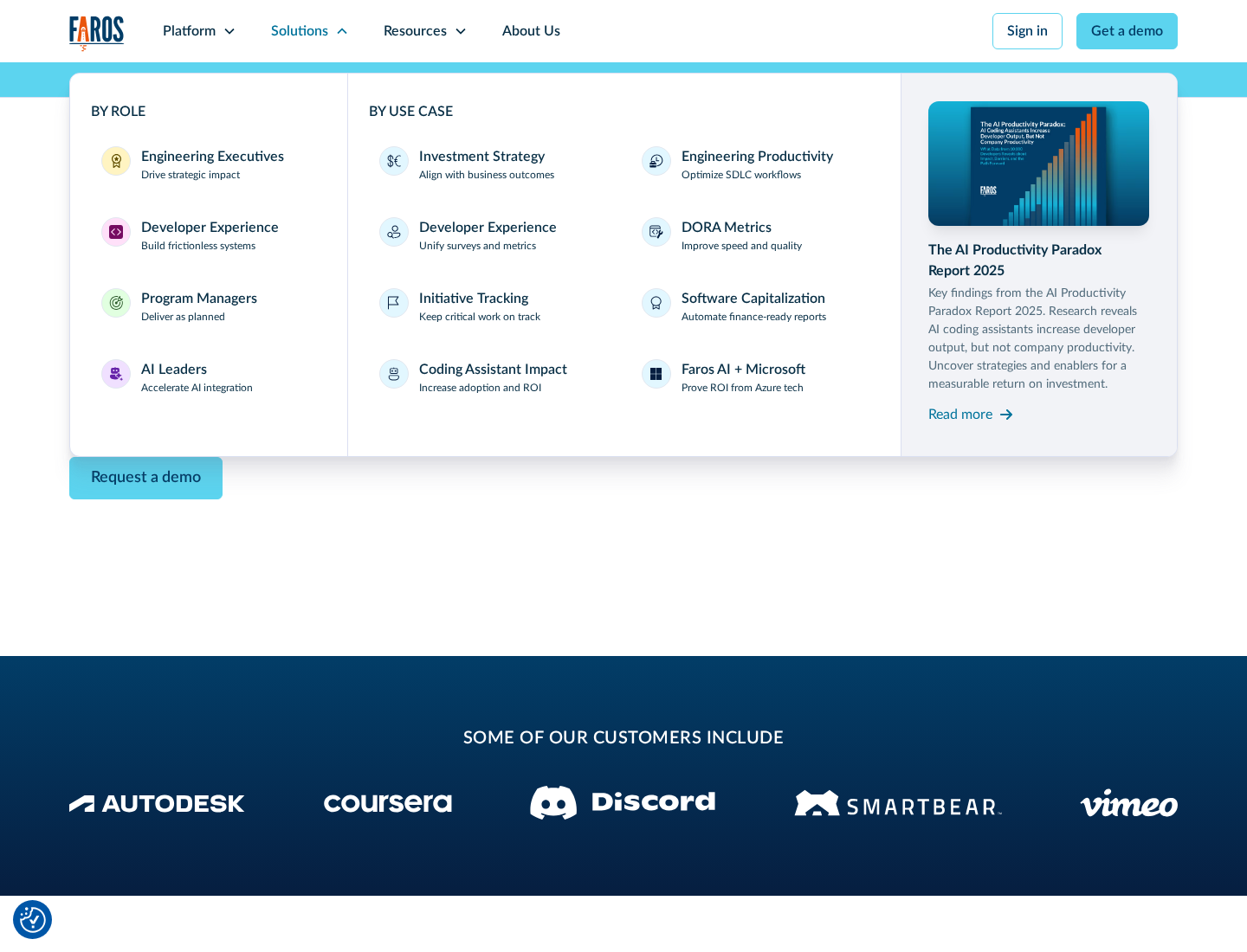
click at [961, 414] on div "Read more" at bounding box center [961, 415] width 64 height 21
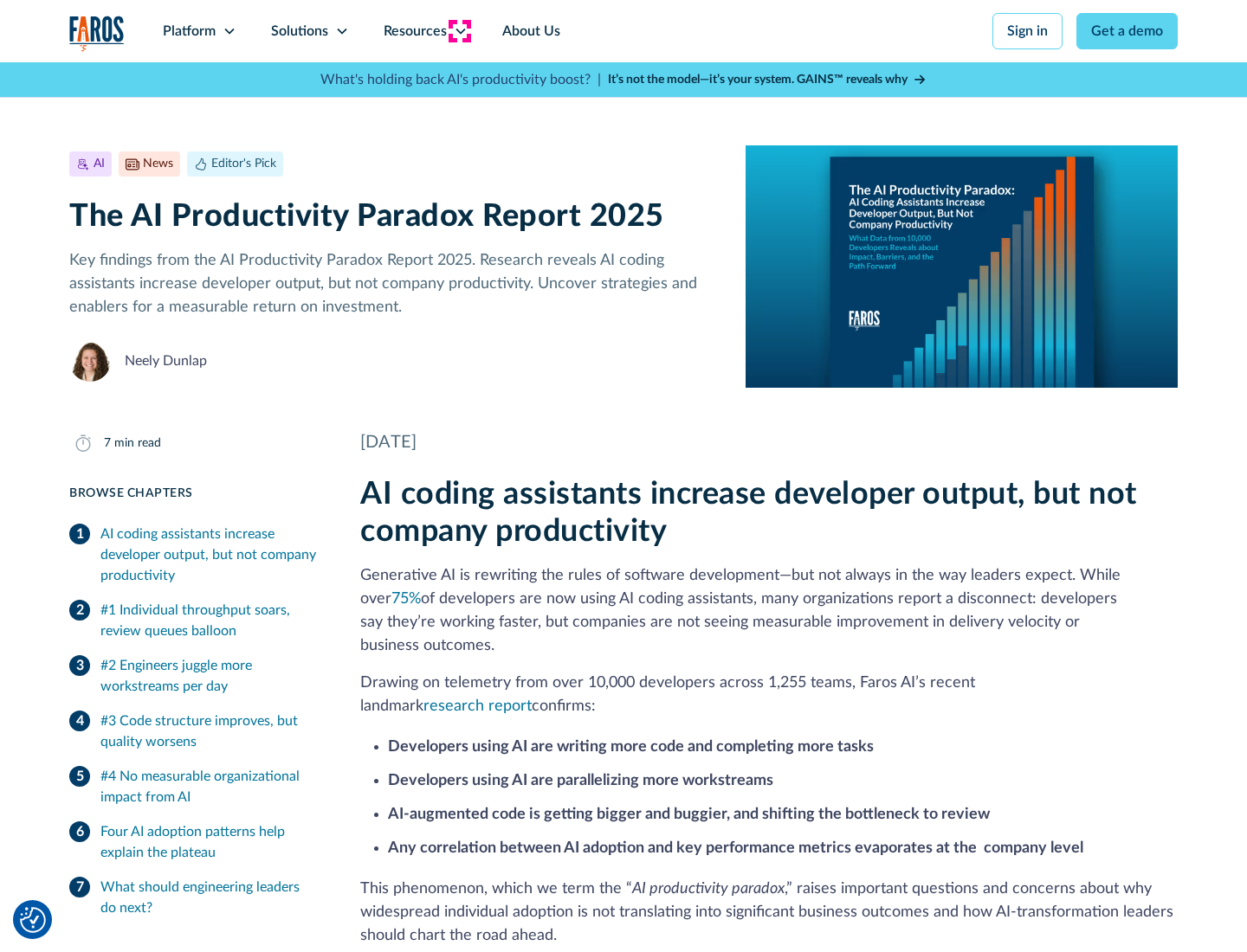
click at [459, 31] on icon at bounding box center [461, 31] width 14 height 14
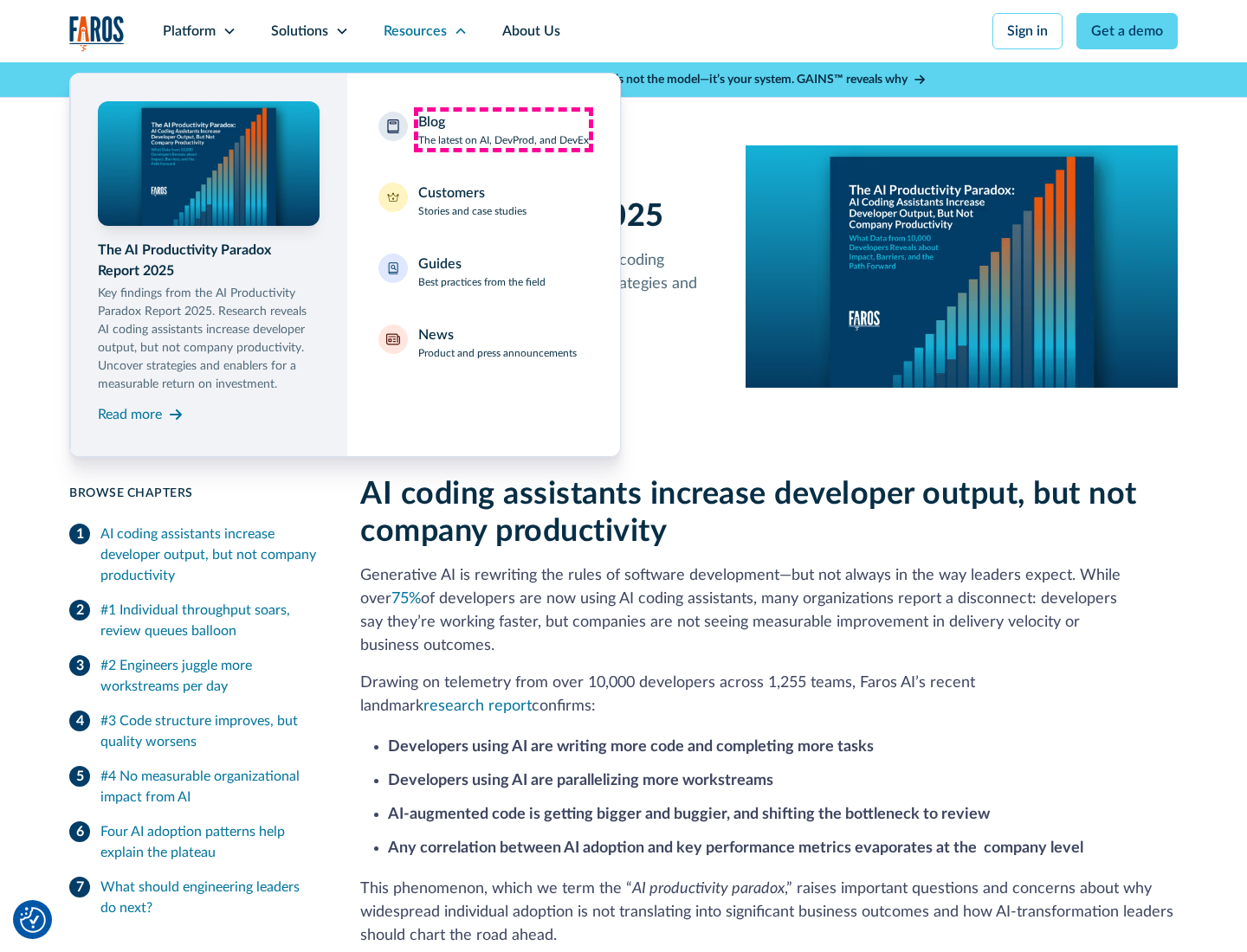
click at [503, 130] on div "Blog The latest on AI, DevProd, and DevEx" at bounding box center [503, 129] width 171 height 37
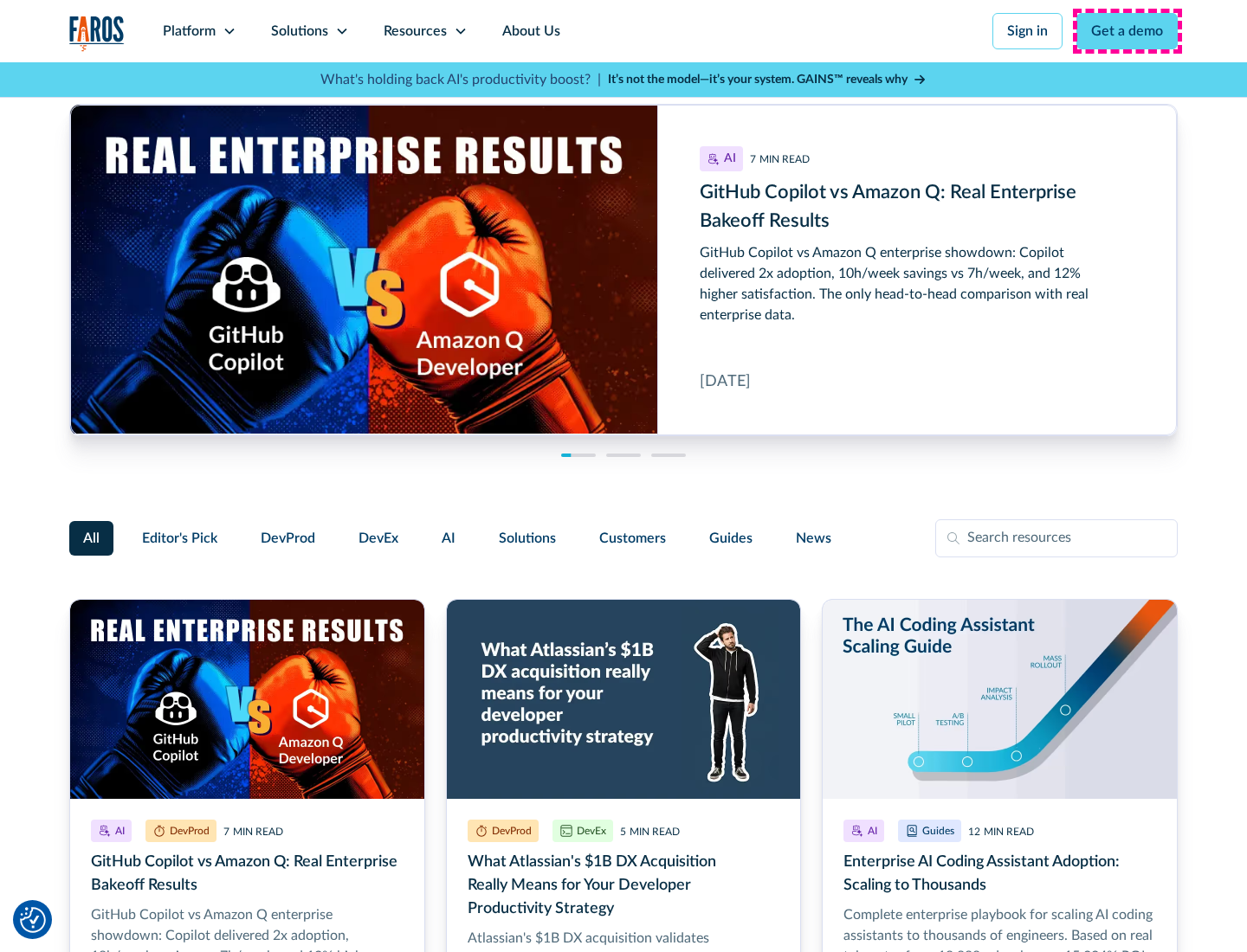
click at [1128, 31] on link "Get a demo" at bounding box center [1127, 31] width 101 height 37
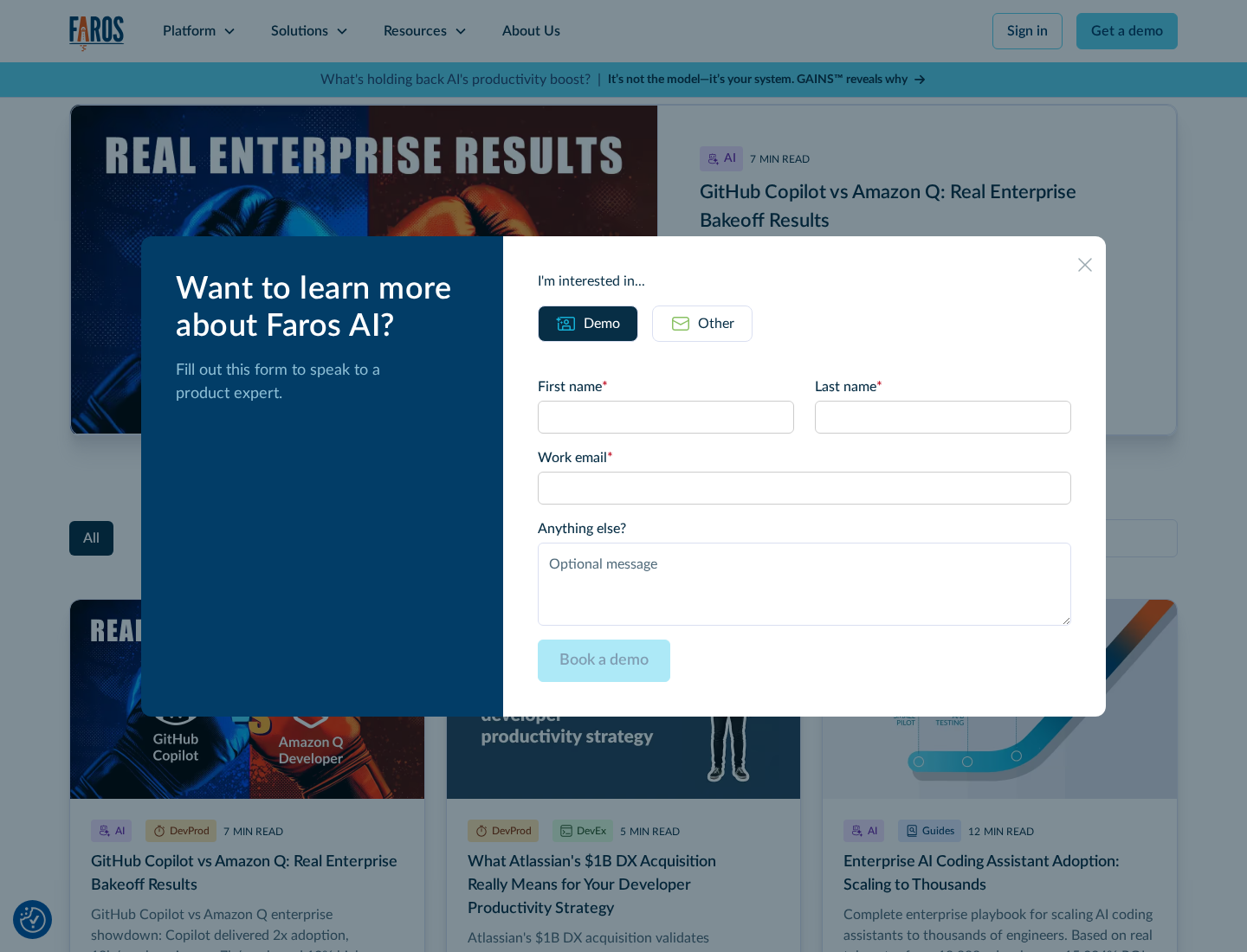
click at [702, 323] on div "Other" at bounding box center [716, 324] width 37 height 21
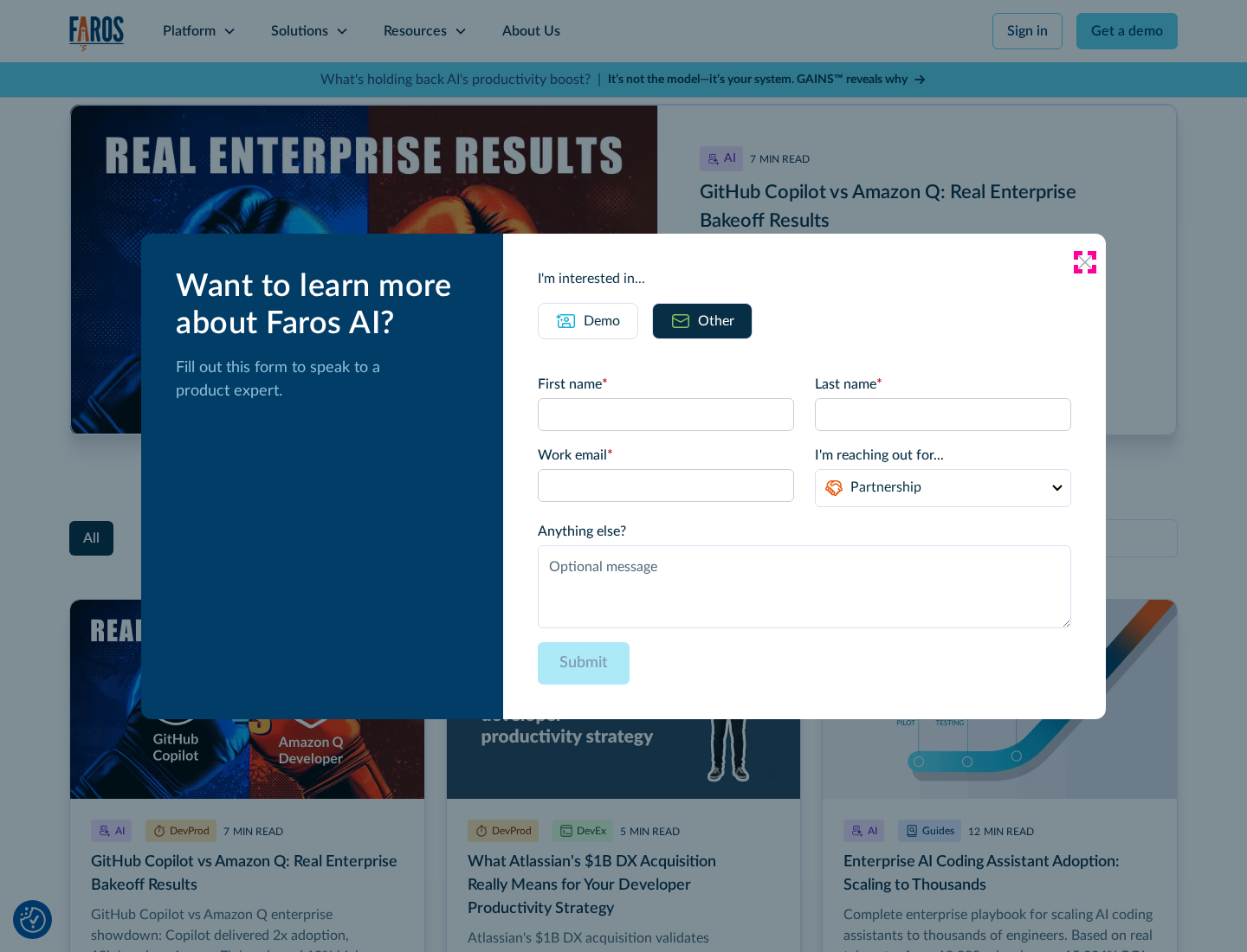
click at [1086, 261] on icon at bounding box center [1085, 262] width 14 height 14
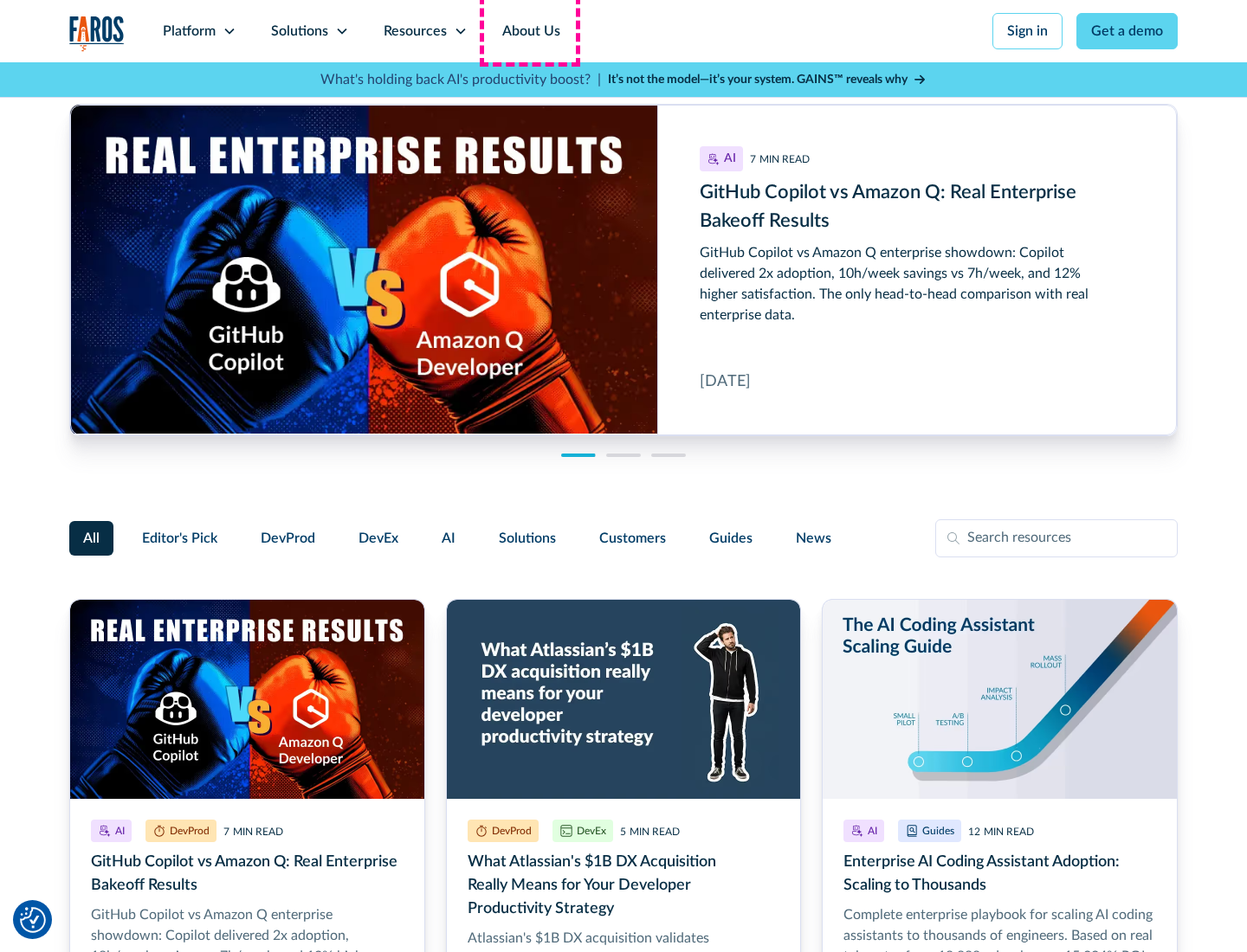
click at [530, 31] on link "About Us" at bounding box center [531, 31] width 93 height 62
